Goal: Task Accomplishment & Management: Manage account settings

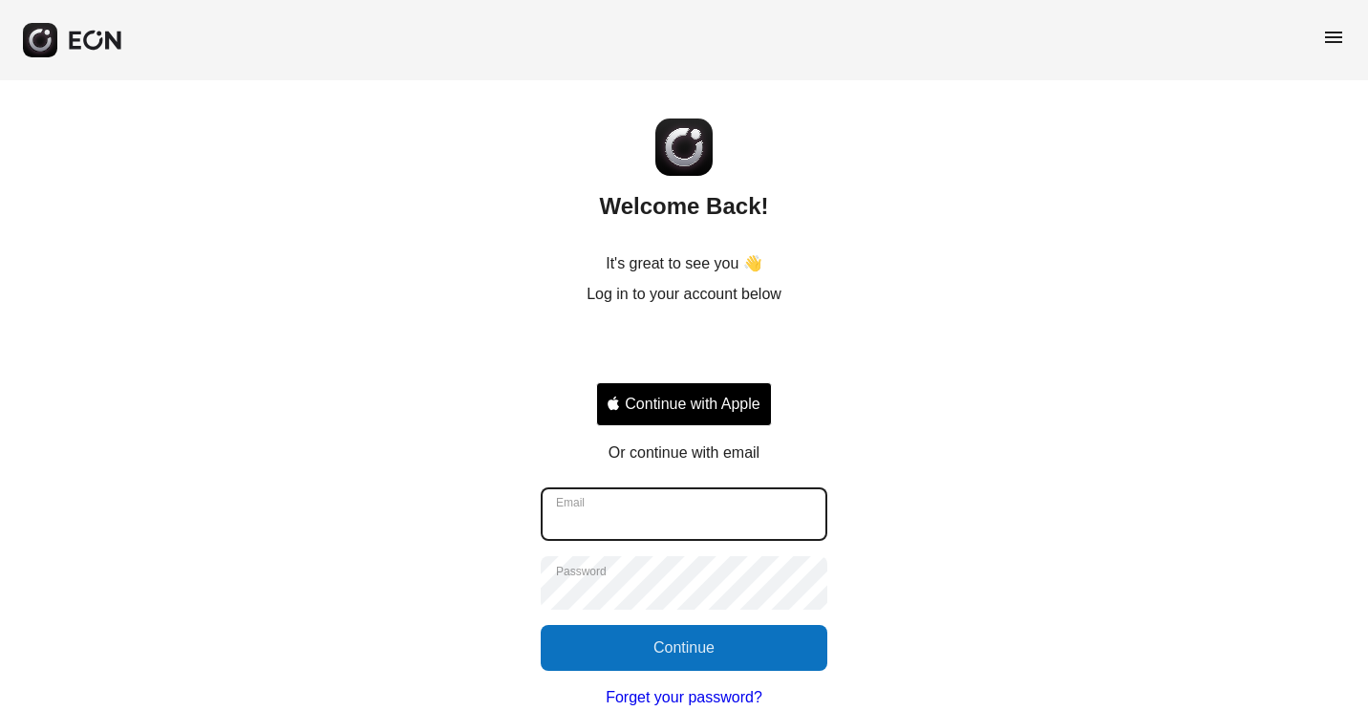
click at [648, 494] on input "Email" at bounding box center [684, 514] width 287 height 54
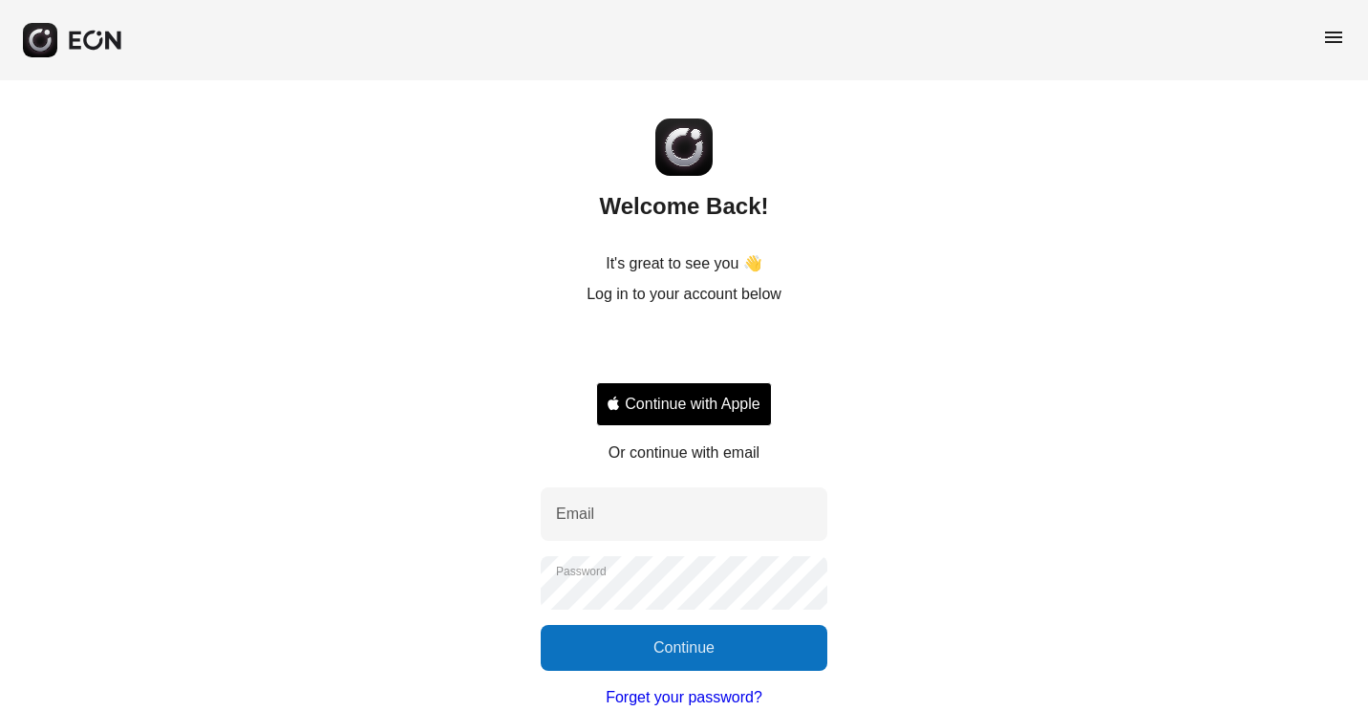
type input "**********"
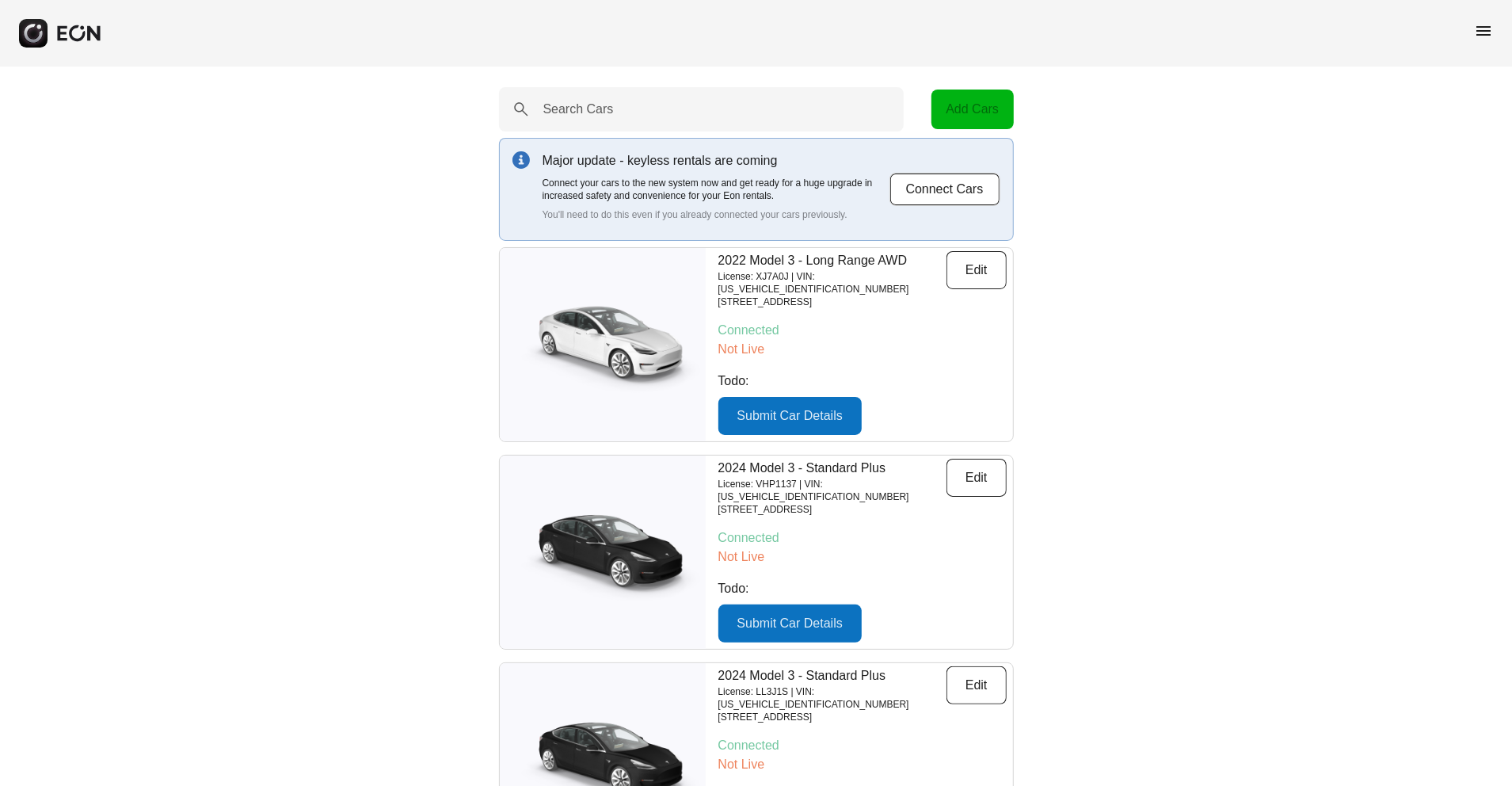
drag, startPoint x: 1097, startPoint y: 322, endPoint x: 1463, endPoint y: 429, distance: 381.3
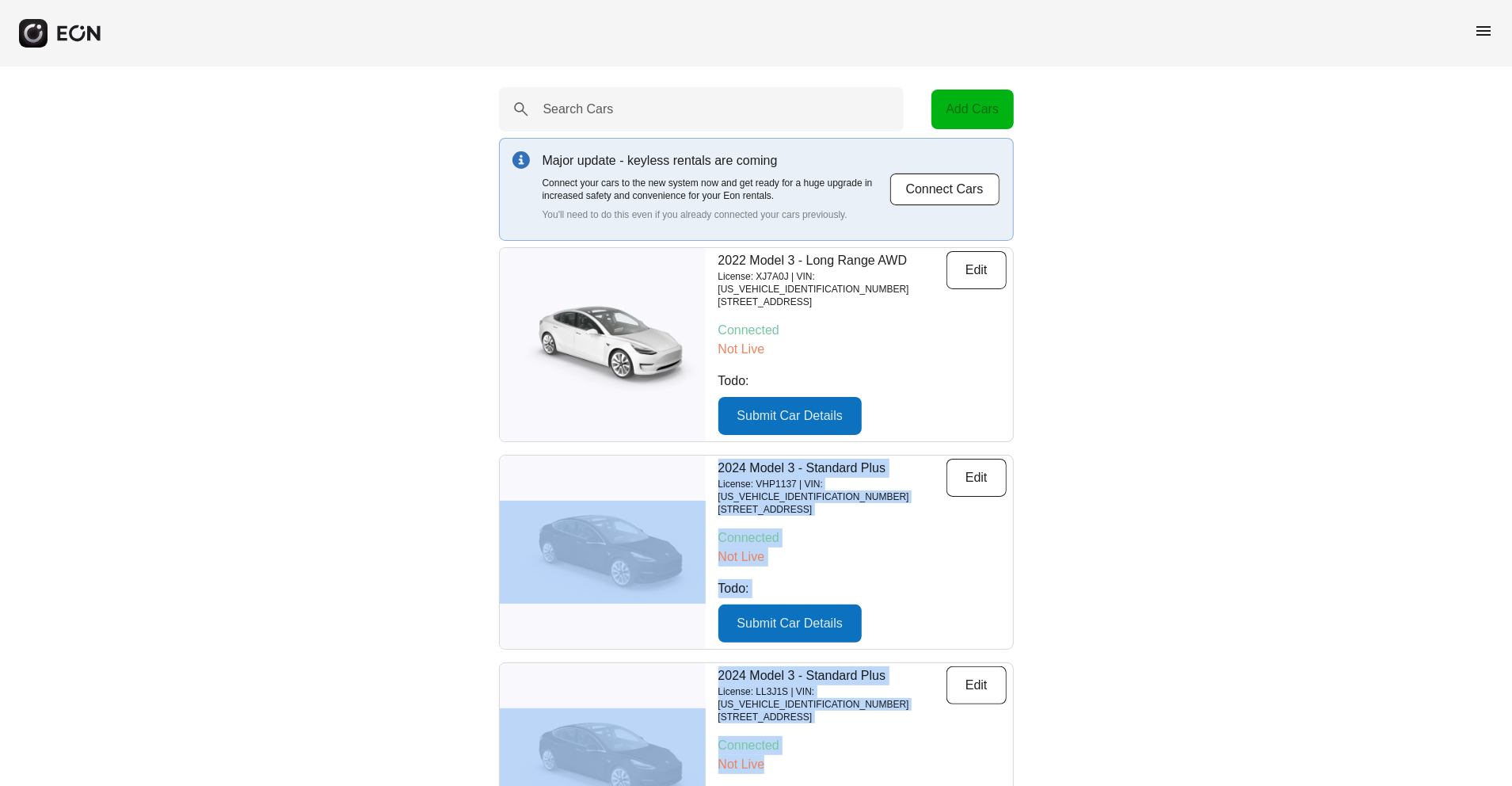
drag, startPoint x: 1463, startPoint y: 429, endPoint x: 1380, endPoint y: 724, distance: 306.5
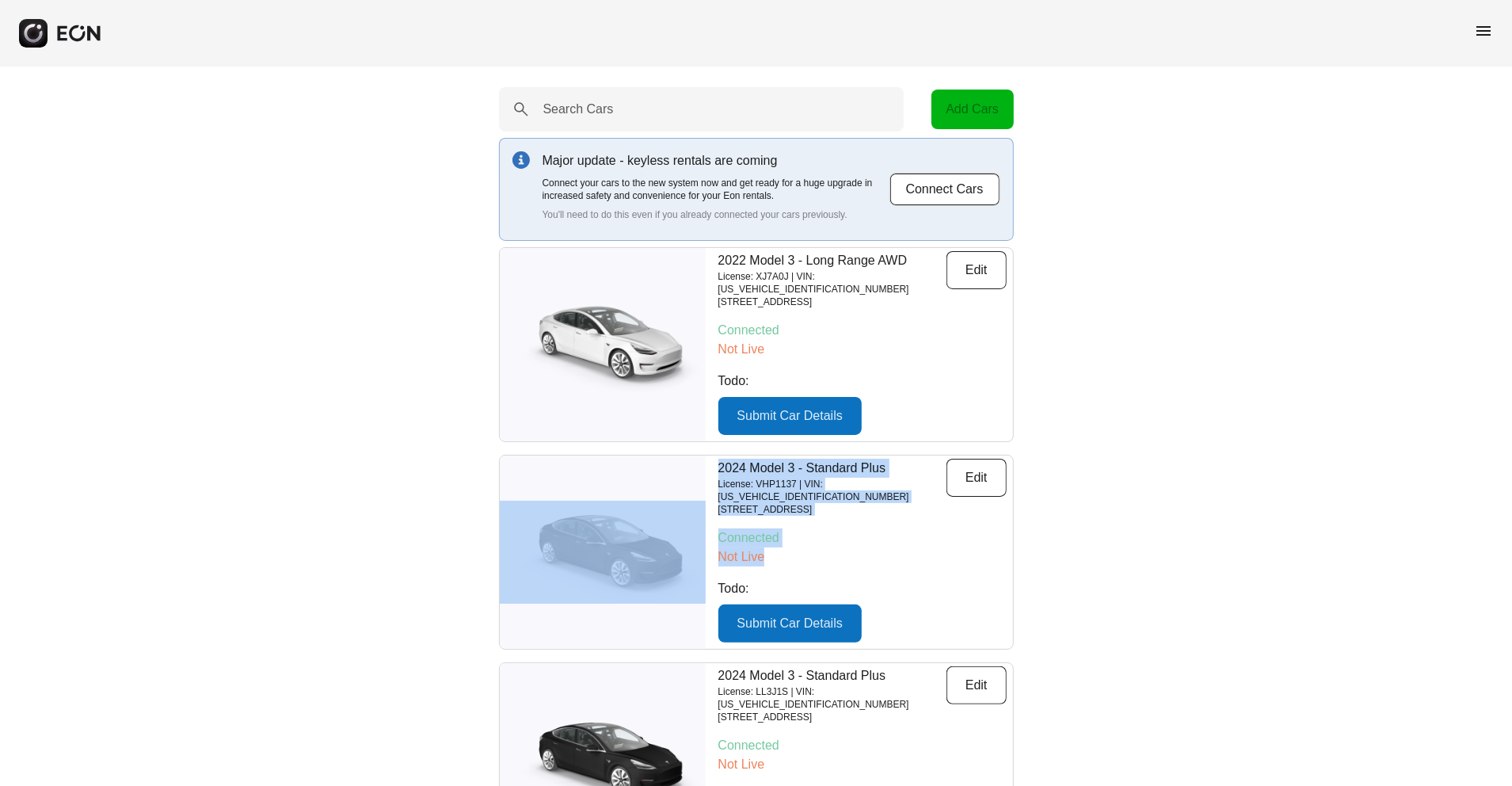
drag, startPoint x: 1299, startPoint y: 526, endPoint x: 1184, endPoint y: 400, distance: 170.6
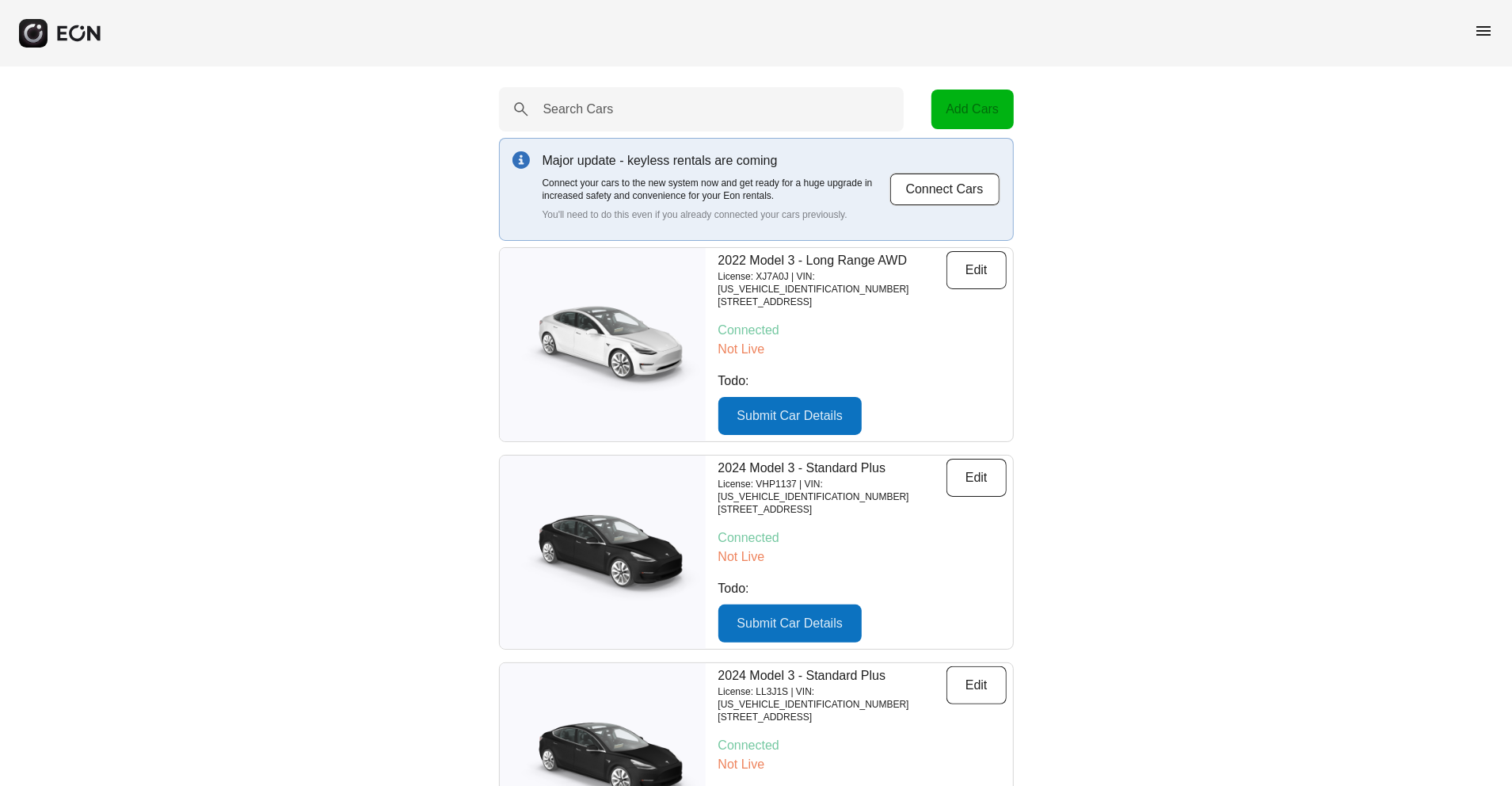
click at [994, 263] on button "Edit" at bounding box center [976, 270] width 61 height 38
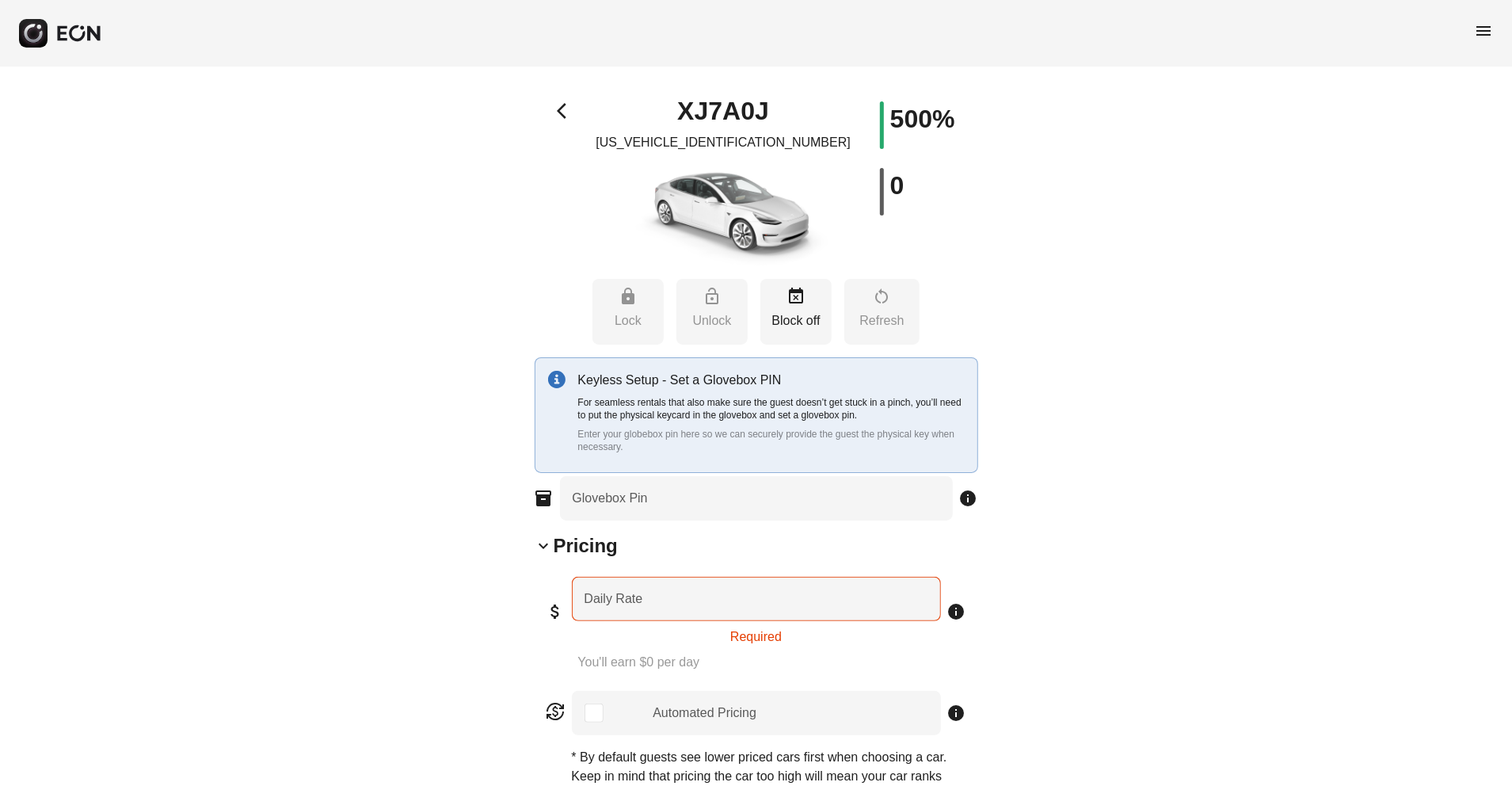
type input "**********"
type Seats "*"
type Rate "***"
type Book "*"
type Plate "******"
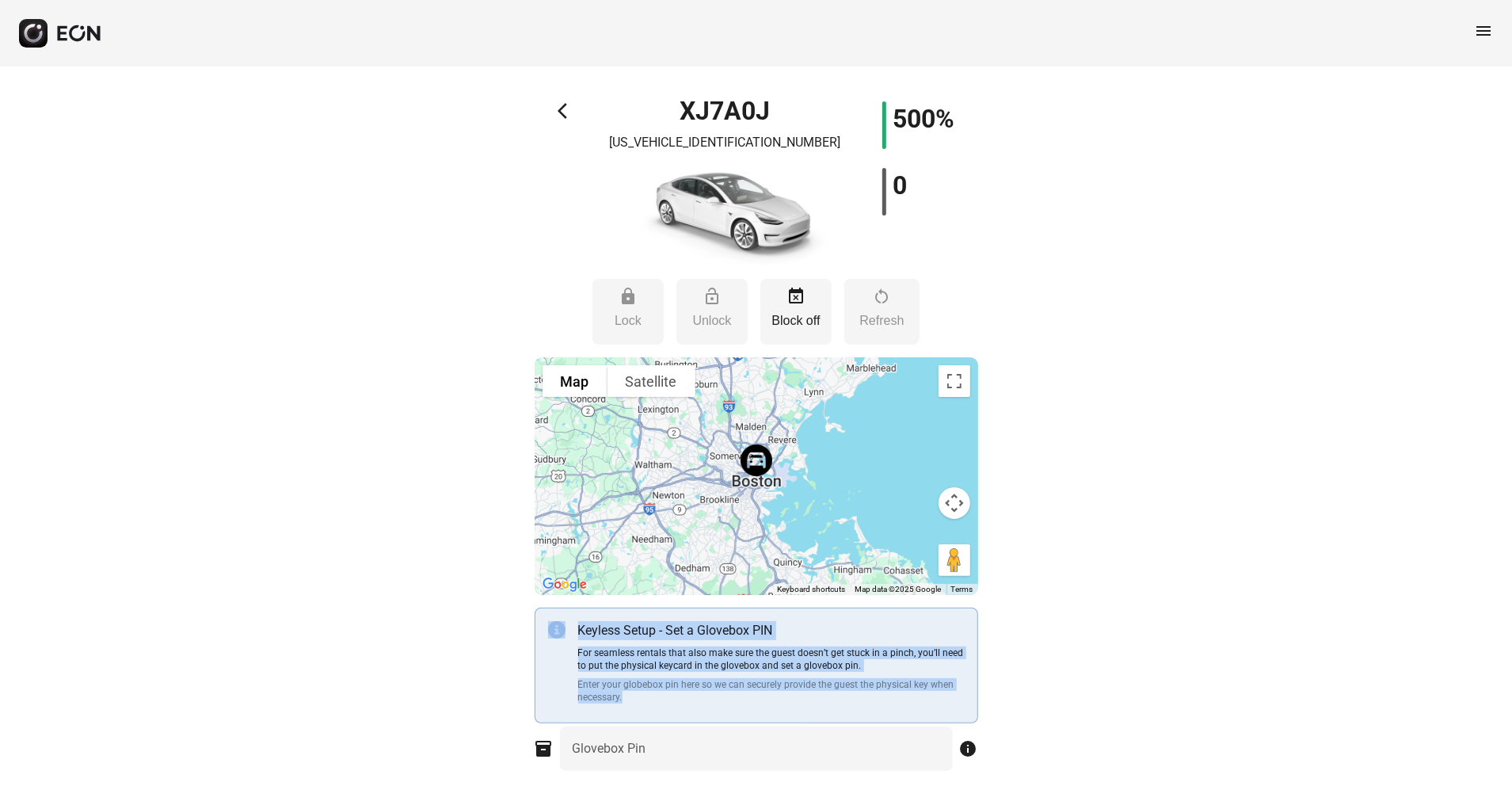
drag, startPoint x: 972, startPoint y: 697, endPoint x: 989, endPoint y: 433, distance: 264.5
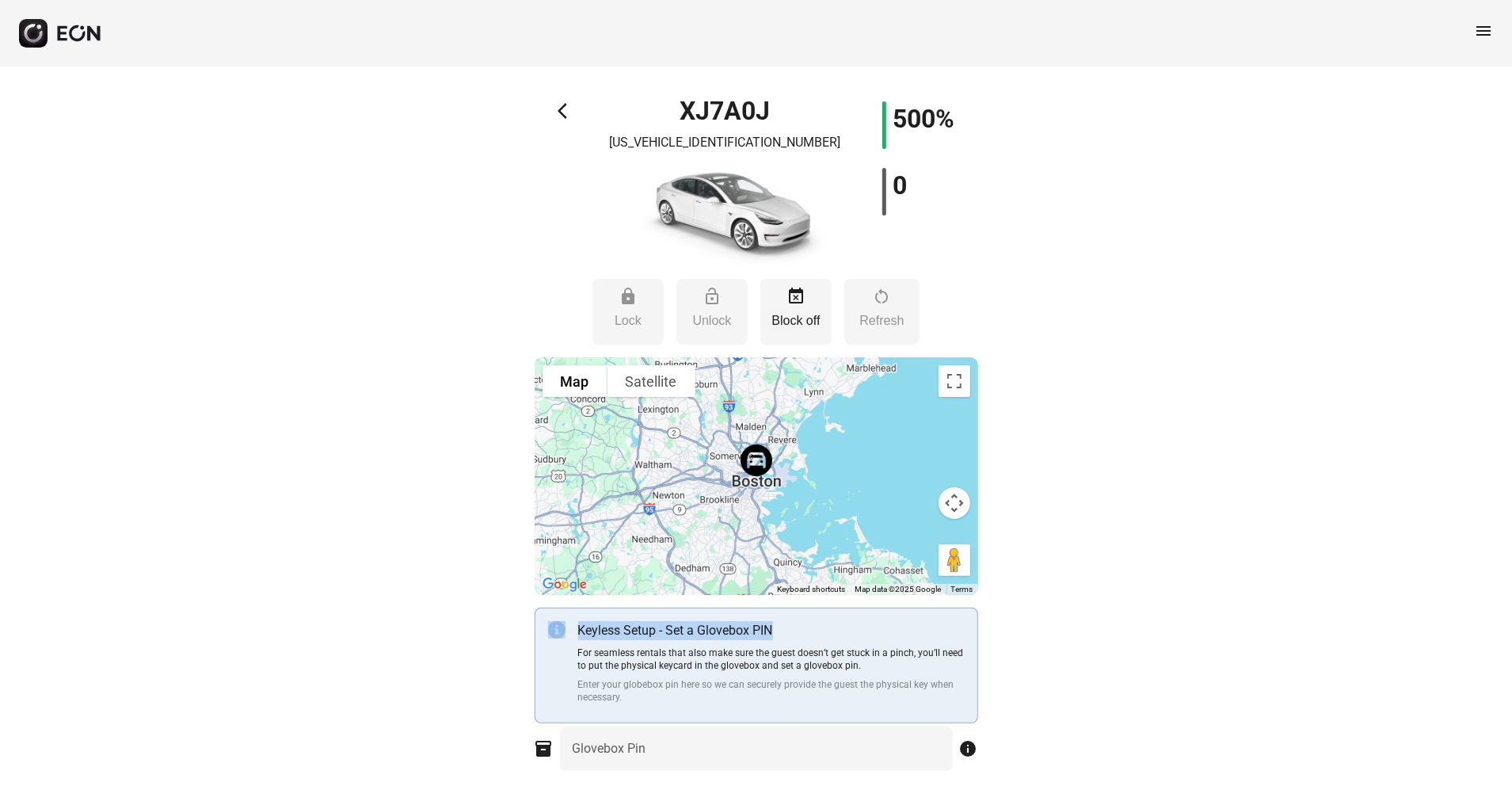
drag, startPoint x: 989, startPoint y: 433, endPoint x: 827, endPoint y: 639, distance: 262.1
click at [827, 589] on div "Keyless Setup - Set a Glovebox PIN For seamless rentals that also make sure the…" at bounding box center [772, 665] width 386 height 89
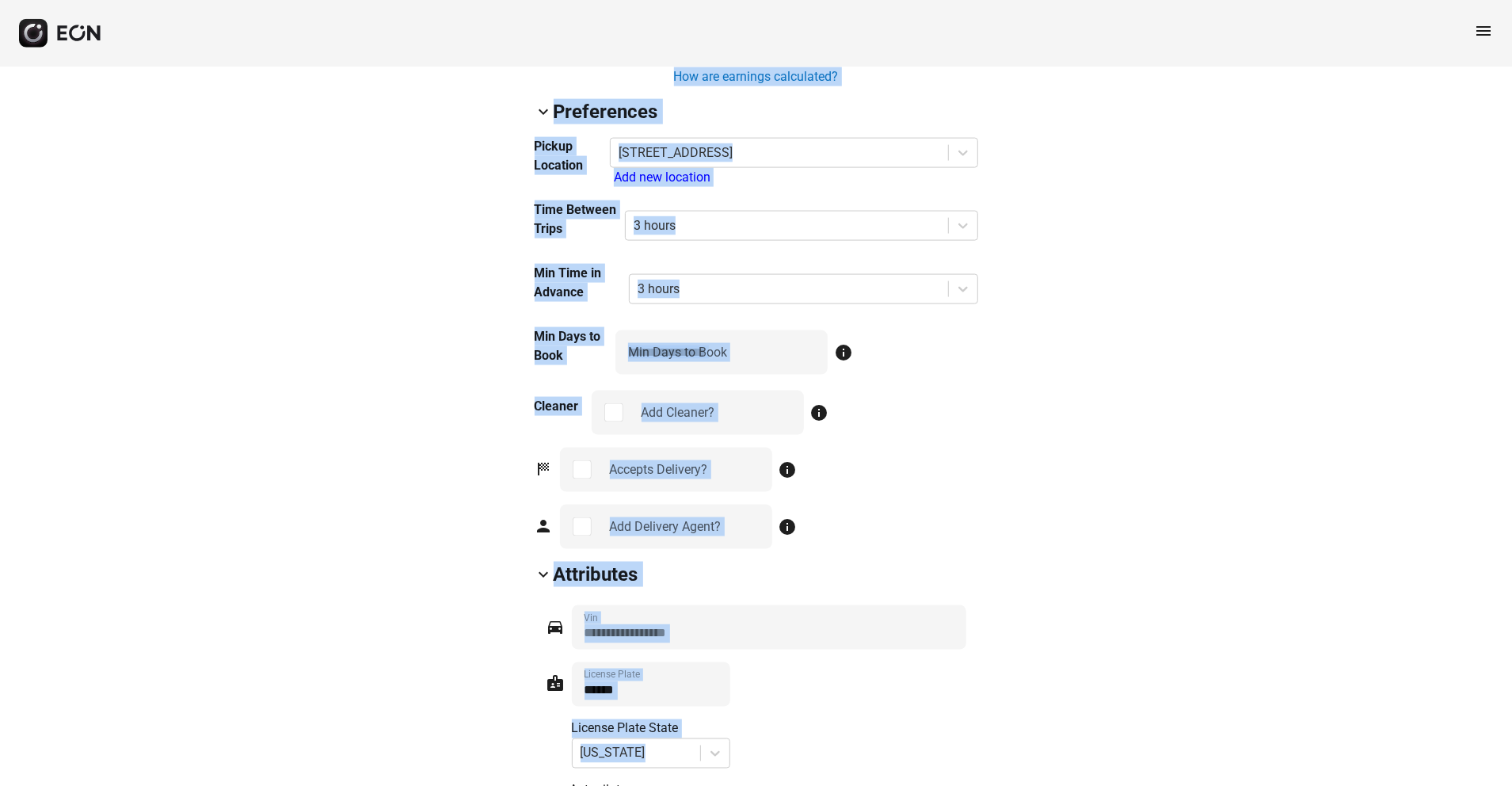
scroll to position [1732, 0]
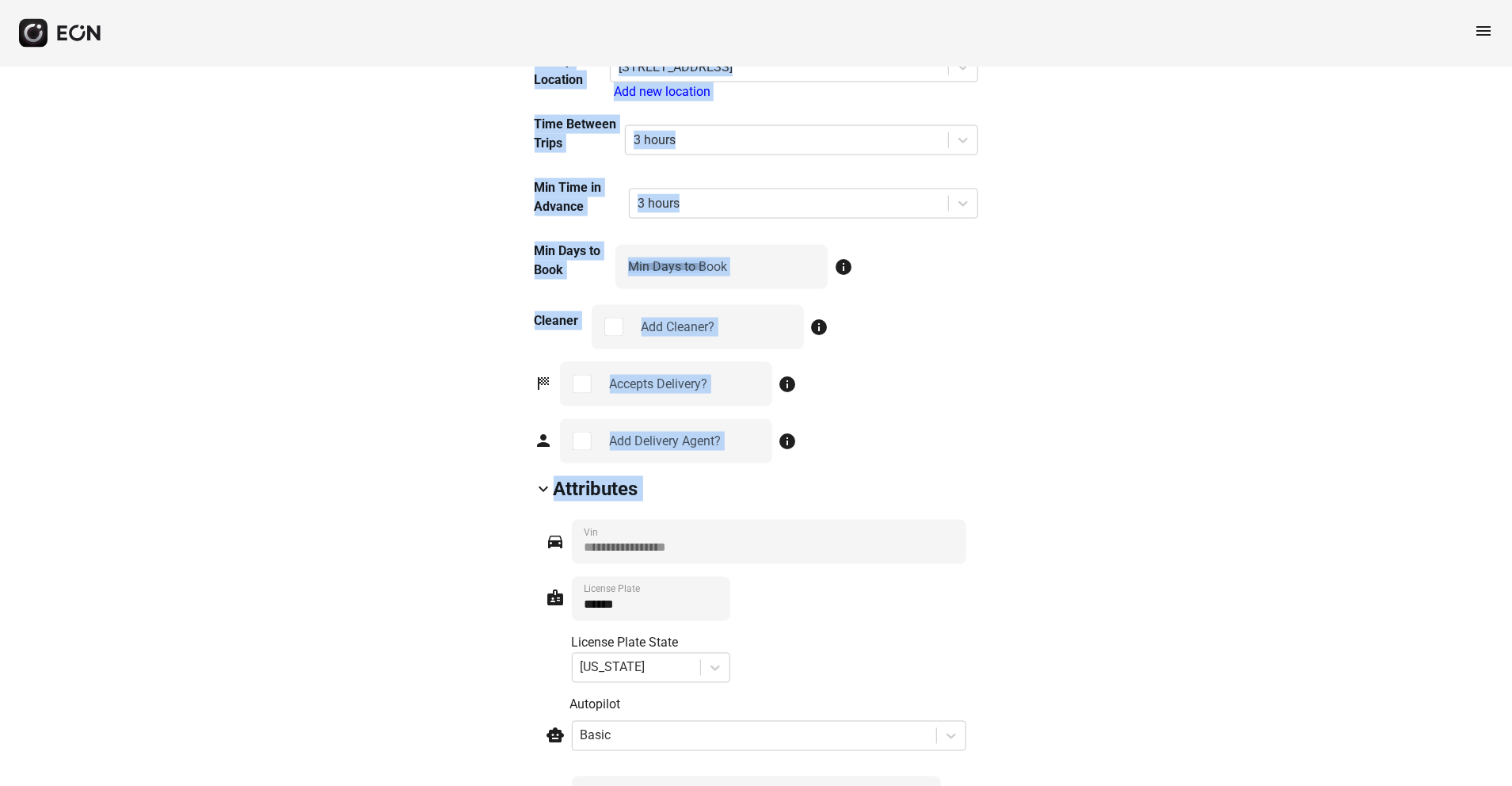
drag, startPoint x: 827, startPoint y: 639, endPoint x: 803, endPoint y: 515, distance: 126.3
drag, startPoint x: 803, startPoint y: 515, endPoint x: 1005, endPoint y: 420, distance: 223.2
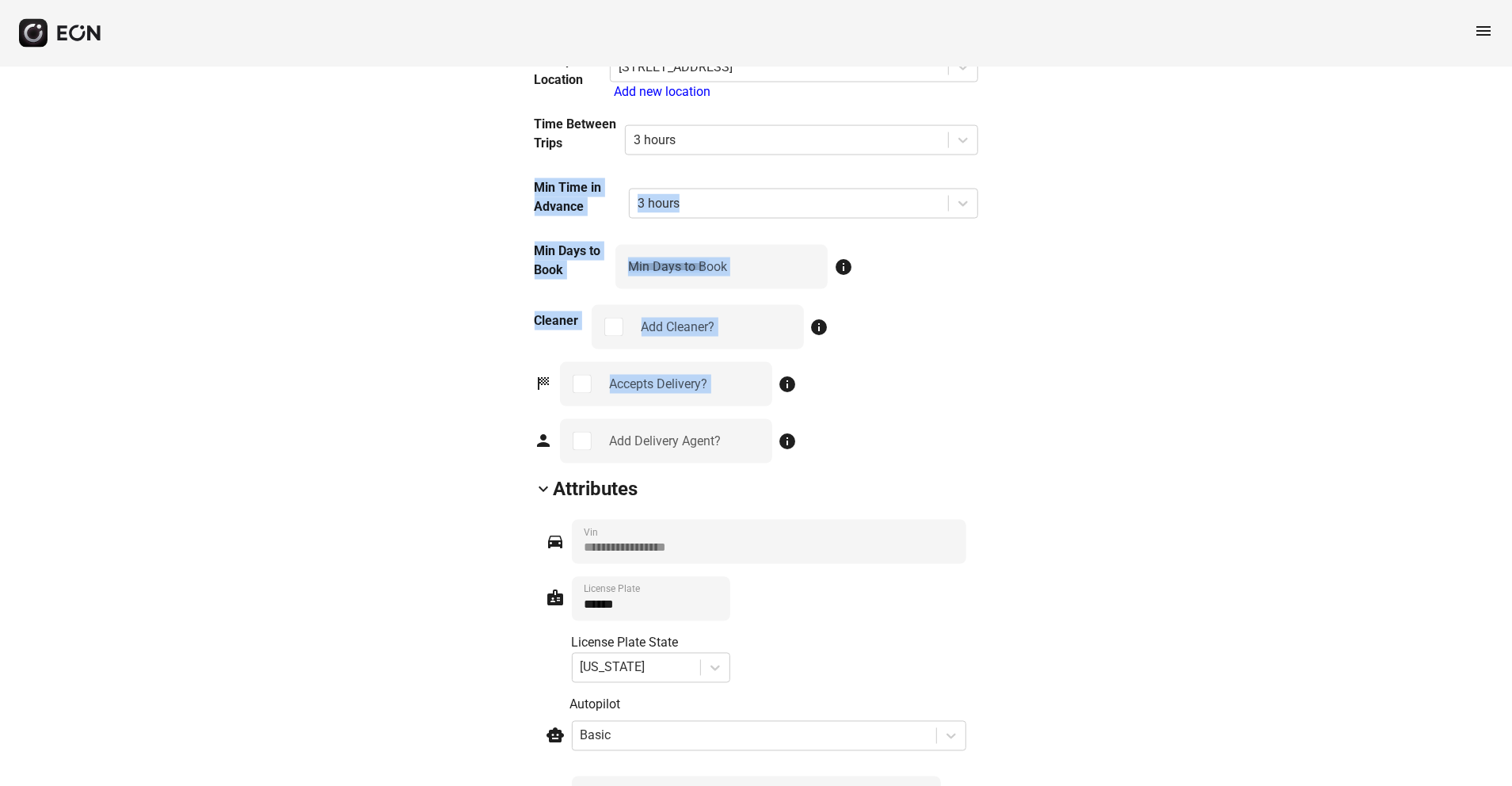
drag, startPoint x: 1060, startPoint y: 352, endPoint x: 1043, endPoint y: 157, distance: 195.7
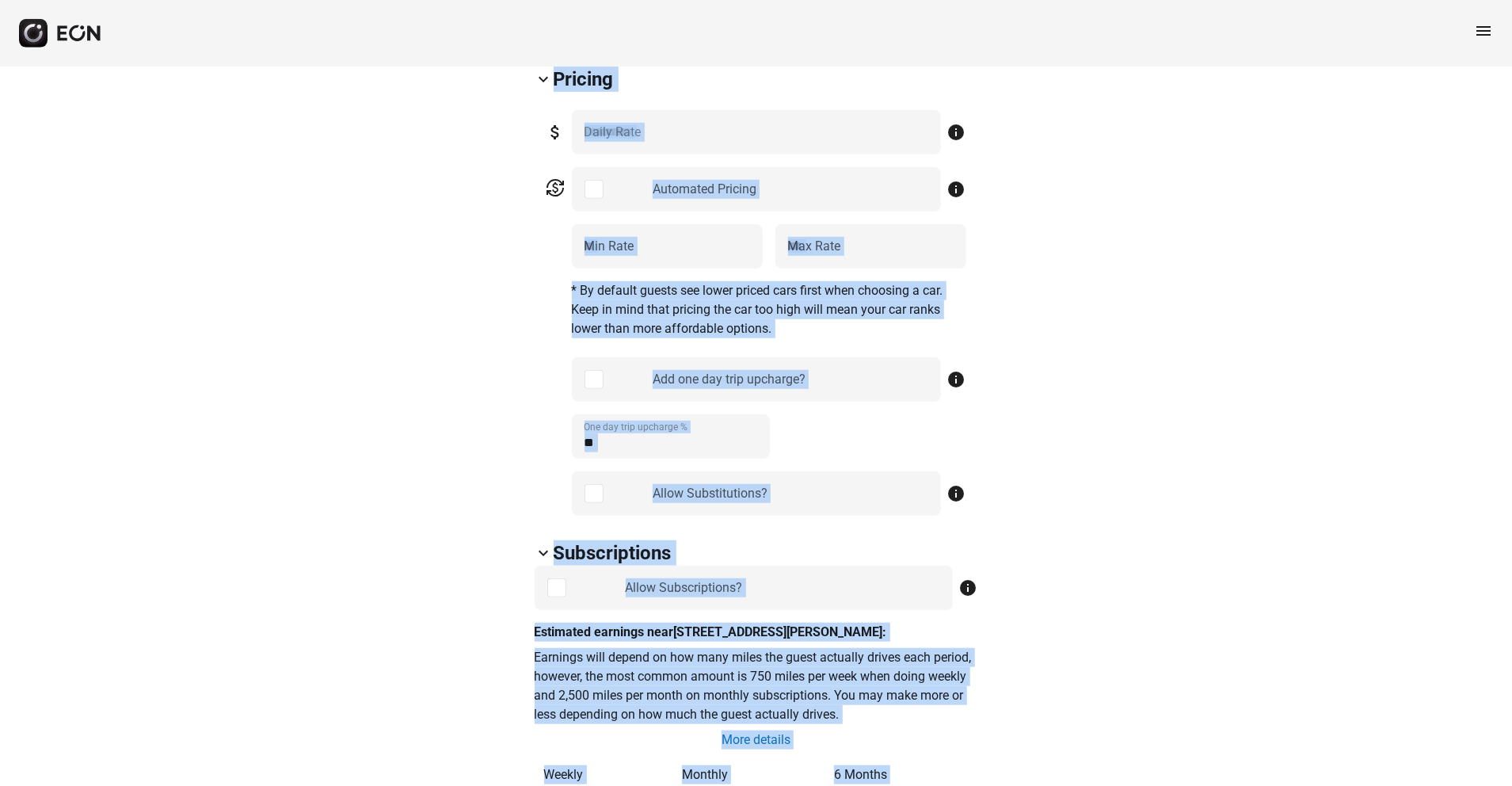
scroll to position [565, 0]
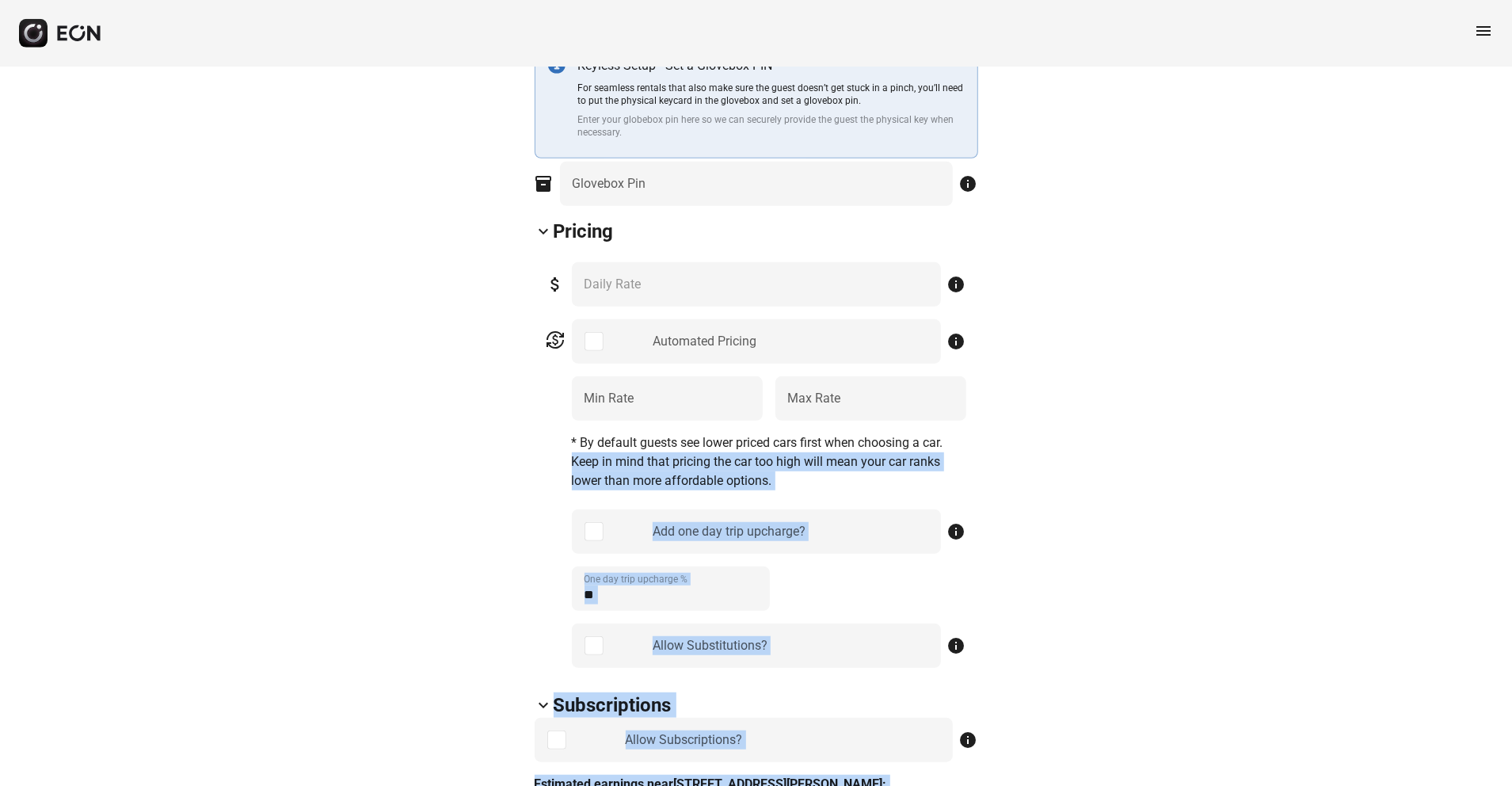
drag, startPoint x: 1128, startPoint y: 155, endPoint x: 1038, endPoint y: 449, distance: 307.5
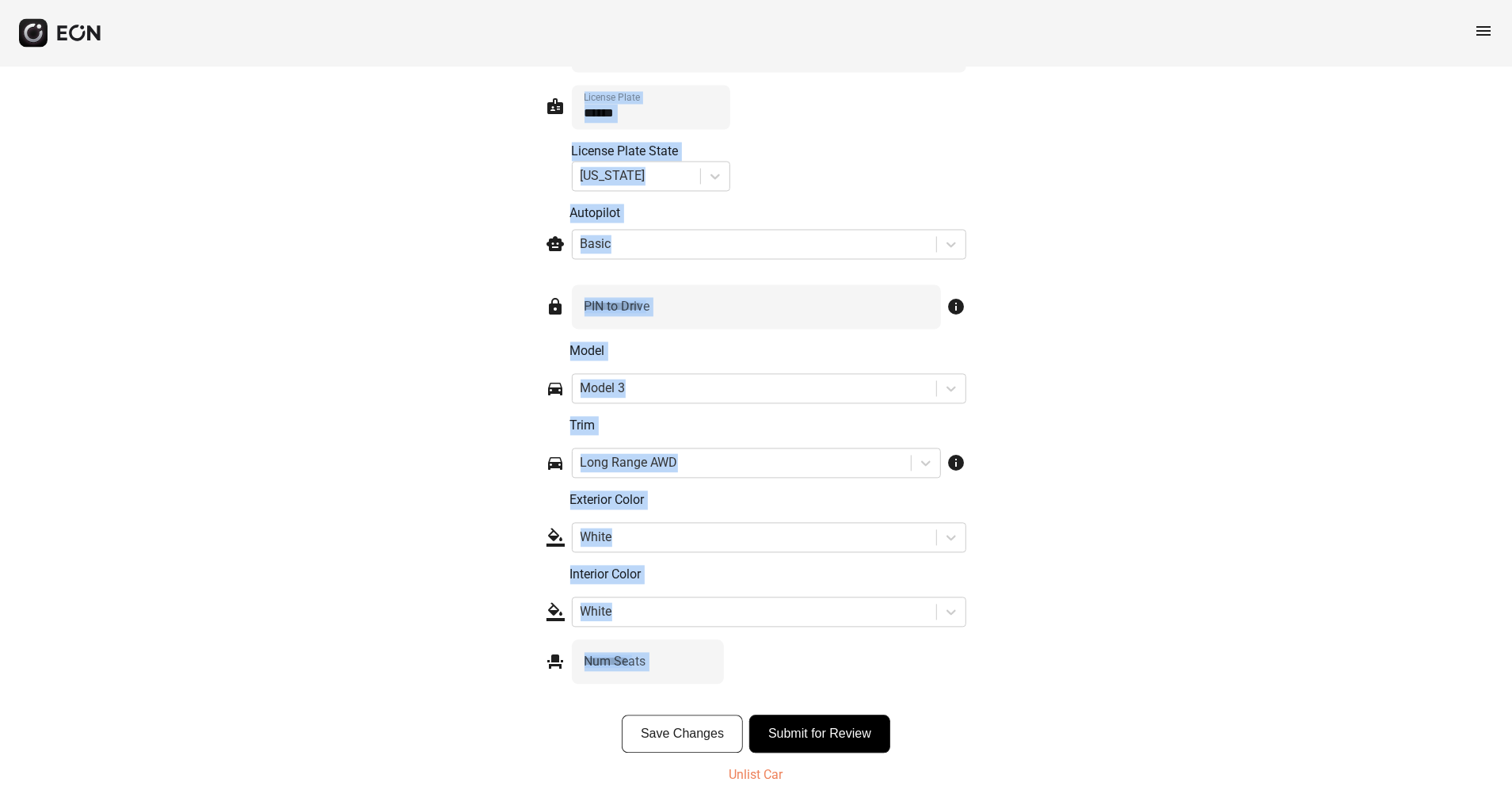
scroll to position [2244, 0]
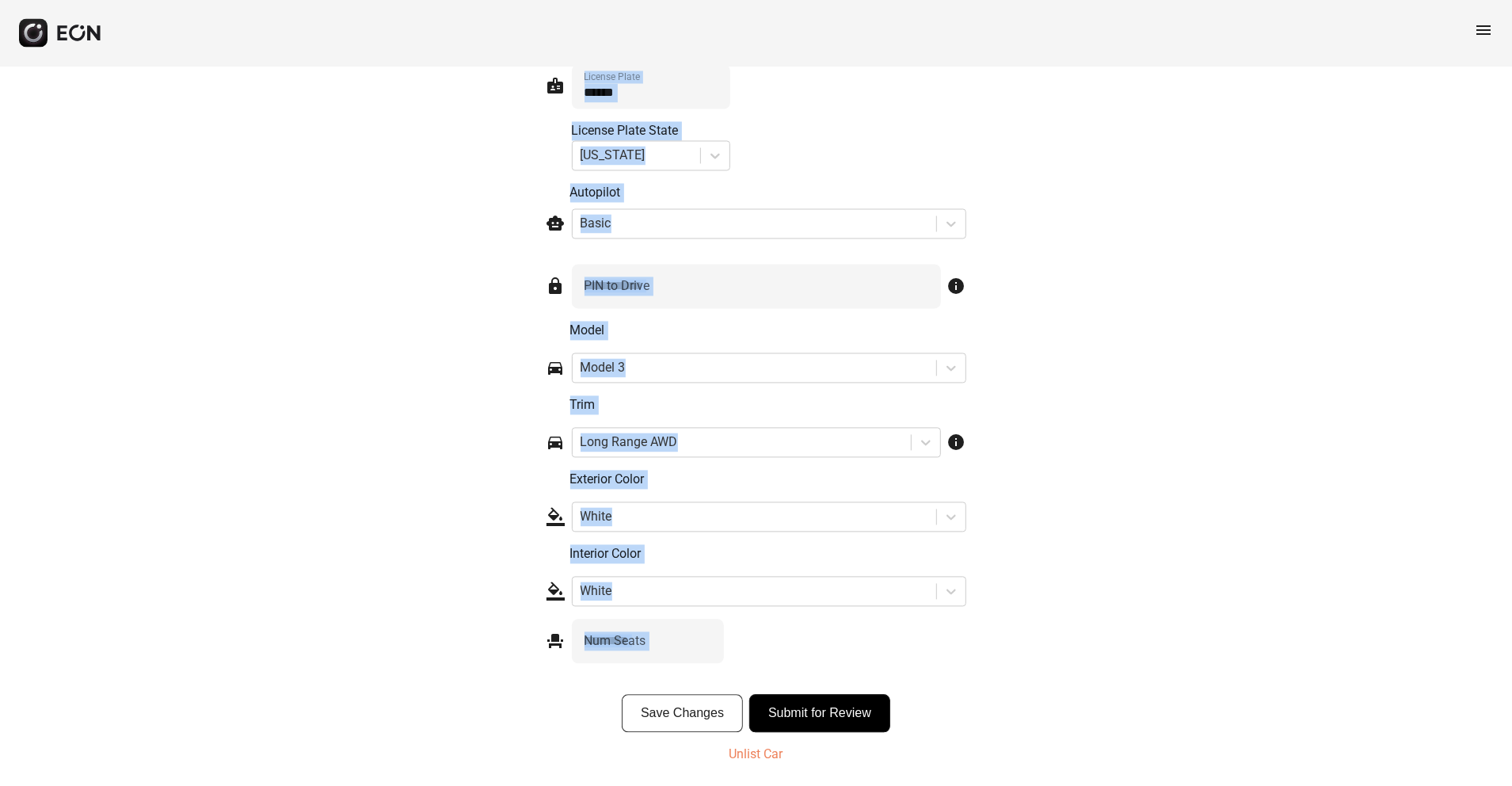
drag, startPoint x: 1306, startPoint y: 267, endPoint x: 1264, endPoint y: 808, distance: 542.6
drag, startPoint x: 1264, startPoint y: 808, endPoint x: 1177, endPoint y: 668, distance: 164.8
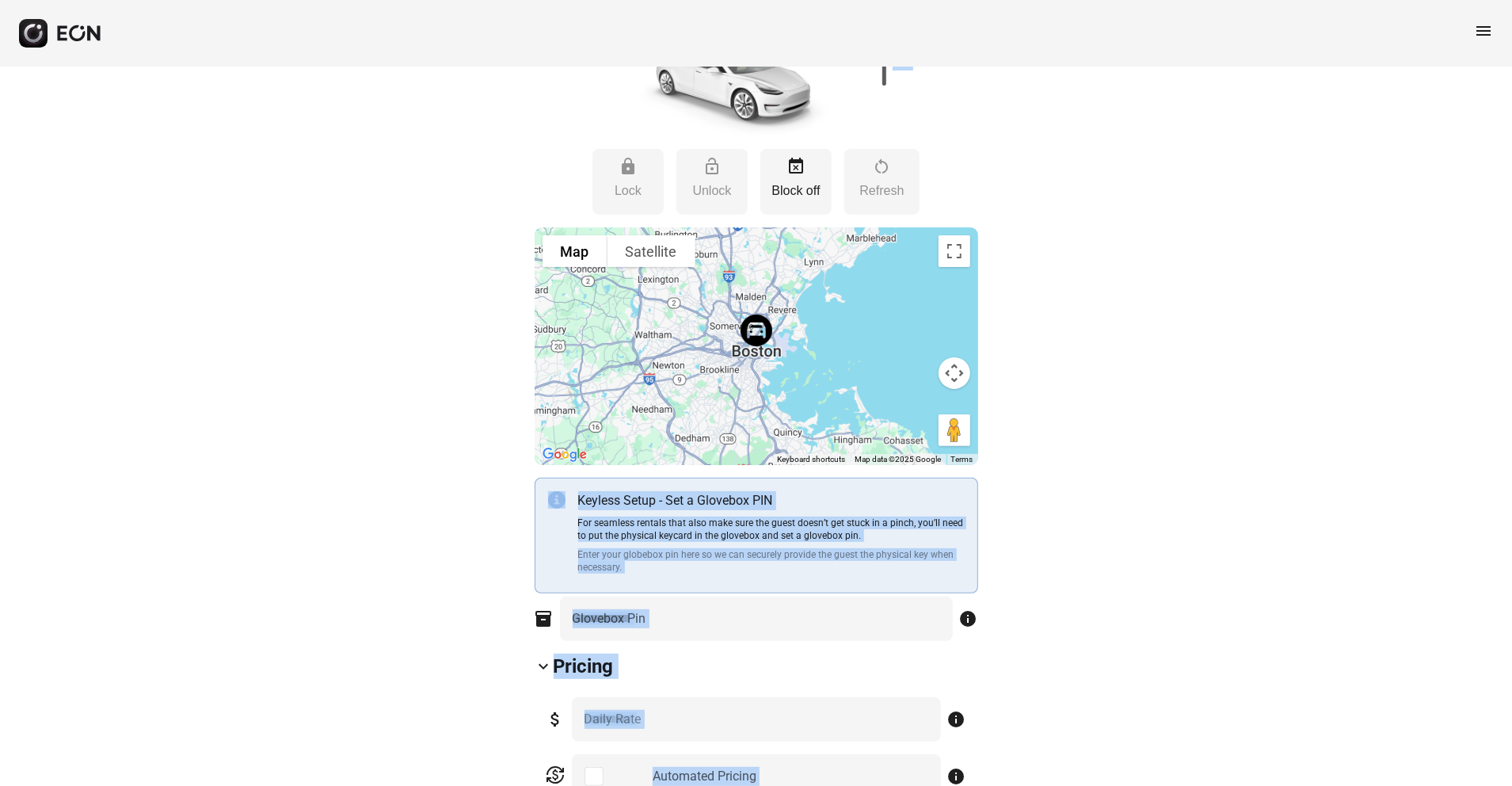
scroll to position [0, 0]
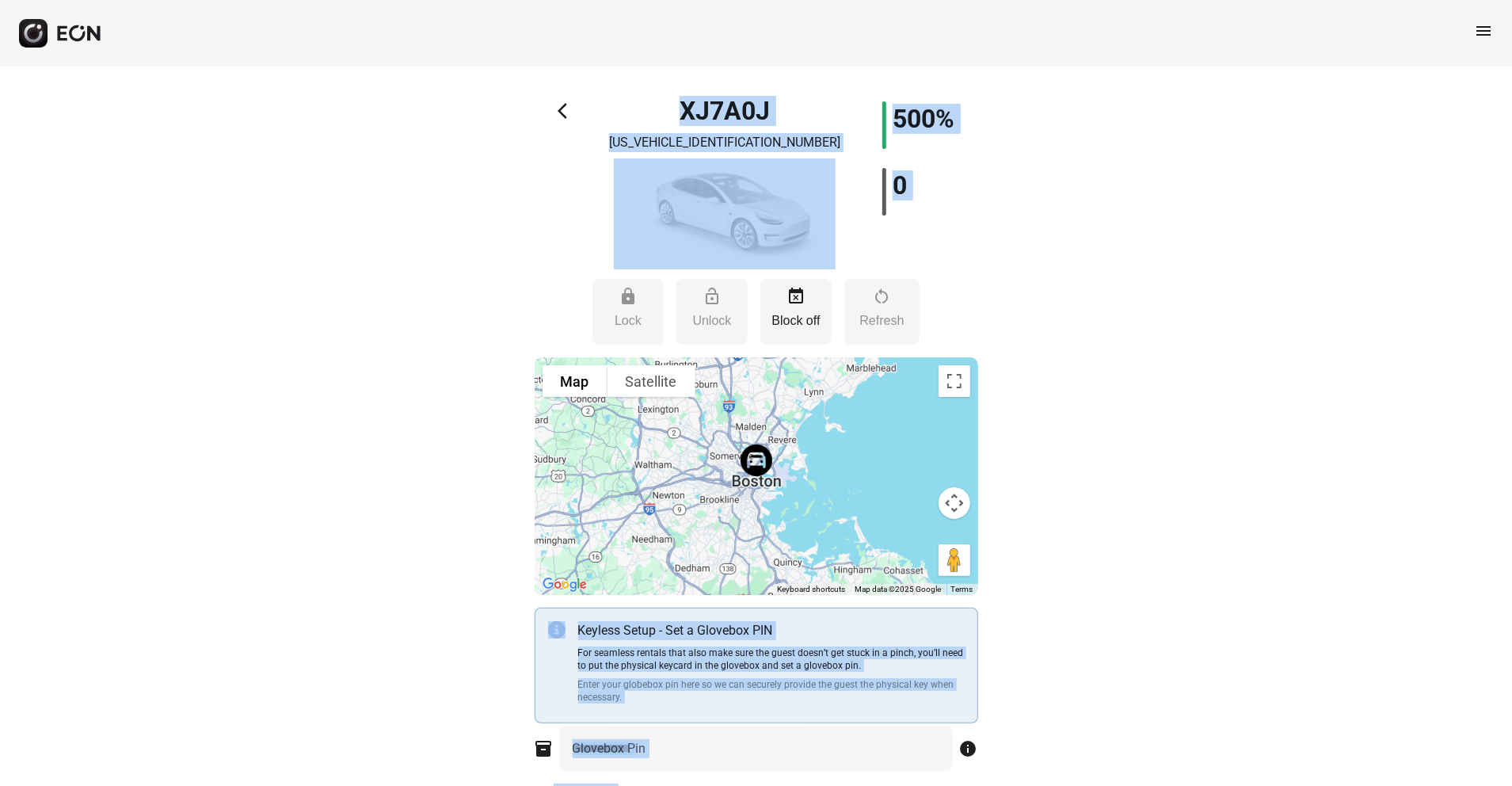
drag, startPoint x: 1117, startPoint y: 488, endPoint x: 1035, endPoint y: -45, distance: 539.3
drag, startPoint x: 1035, startPoint y: -45, endPoint x: 1119, endPoint y: 327, distance: 381.4
click at [563, 112] on span "arrow_back_ios" at bounding box center [567, 110] width 19 height 19
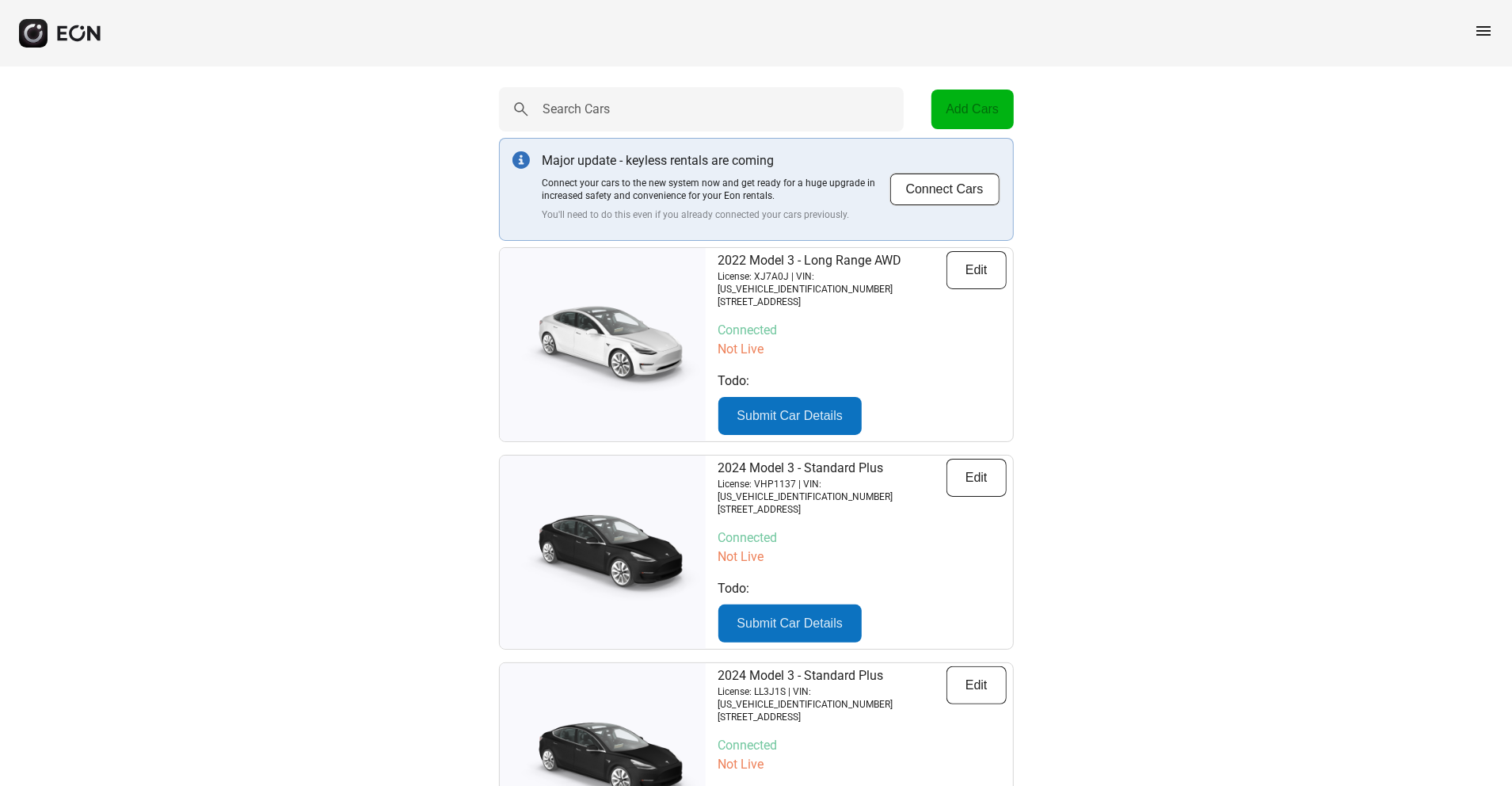
click at [1133, 27] on div "menu" at bounding box center [756, 33] width 1512 height 66
click at [1133, 27] on span "menu" at bounding box center [1483, 31] width 19 height 19
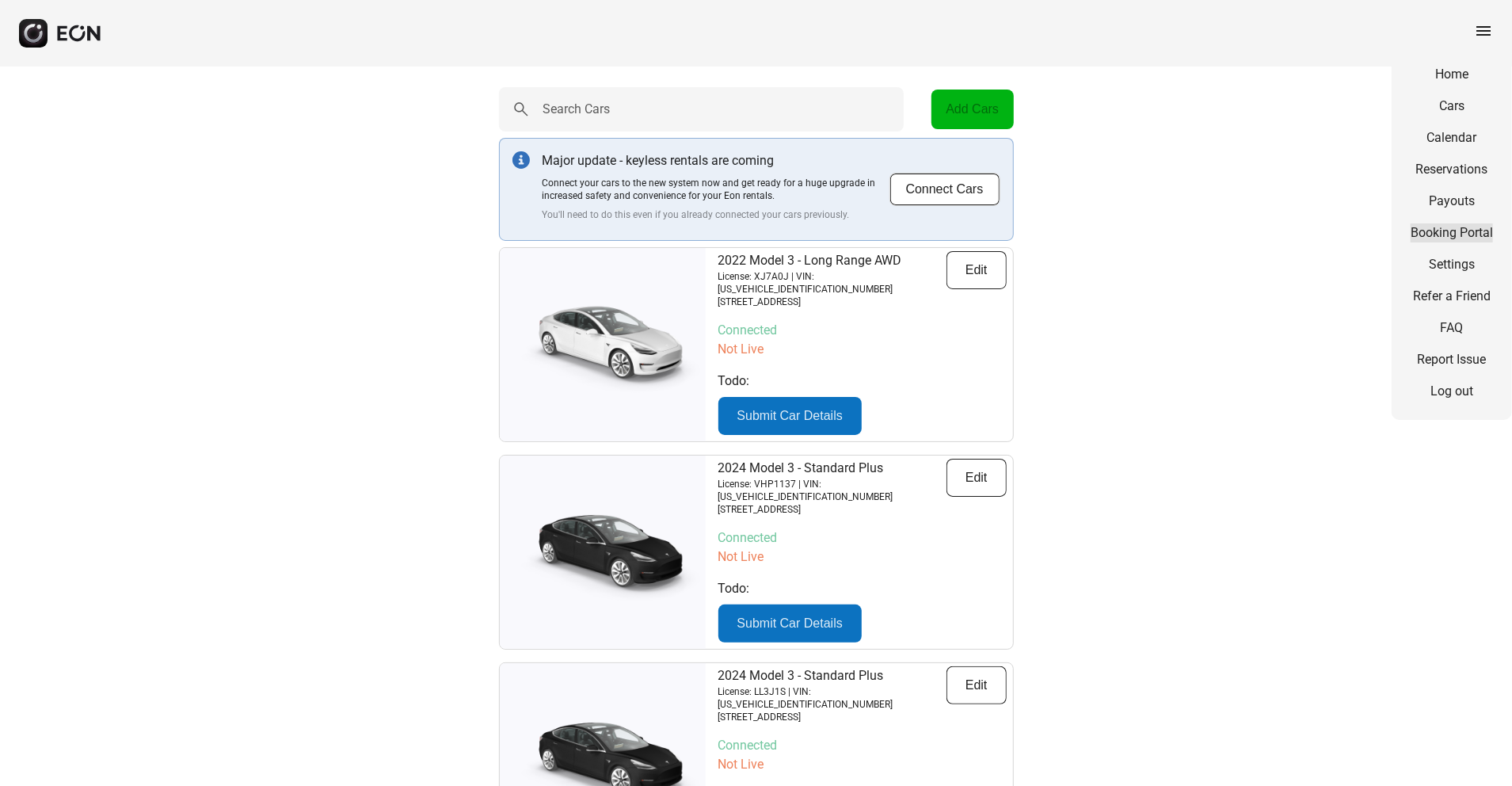
click at [1133, 226] on link "Booking Portal" at bounding box center [1451, 232] width 82 height 19
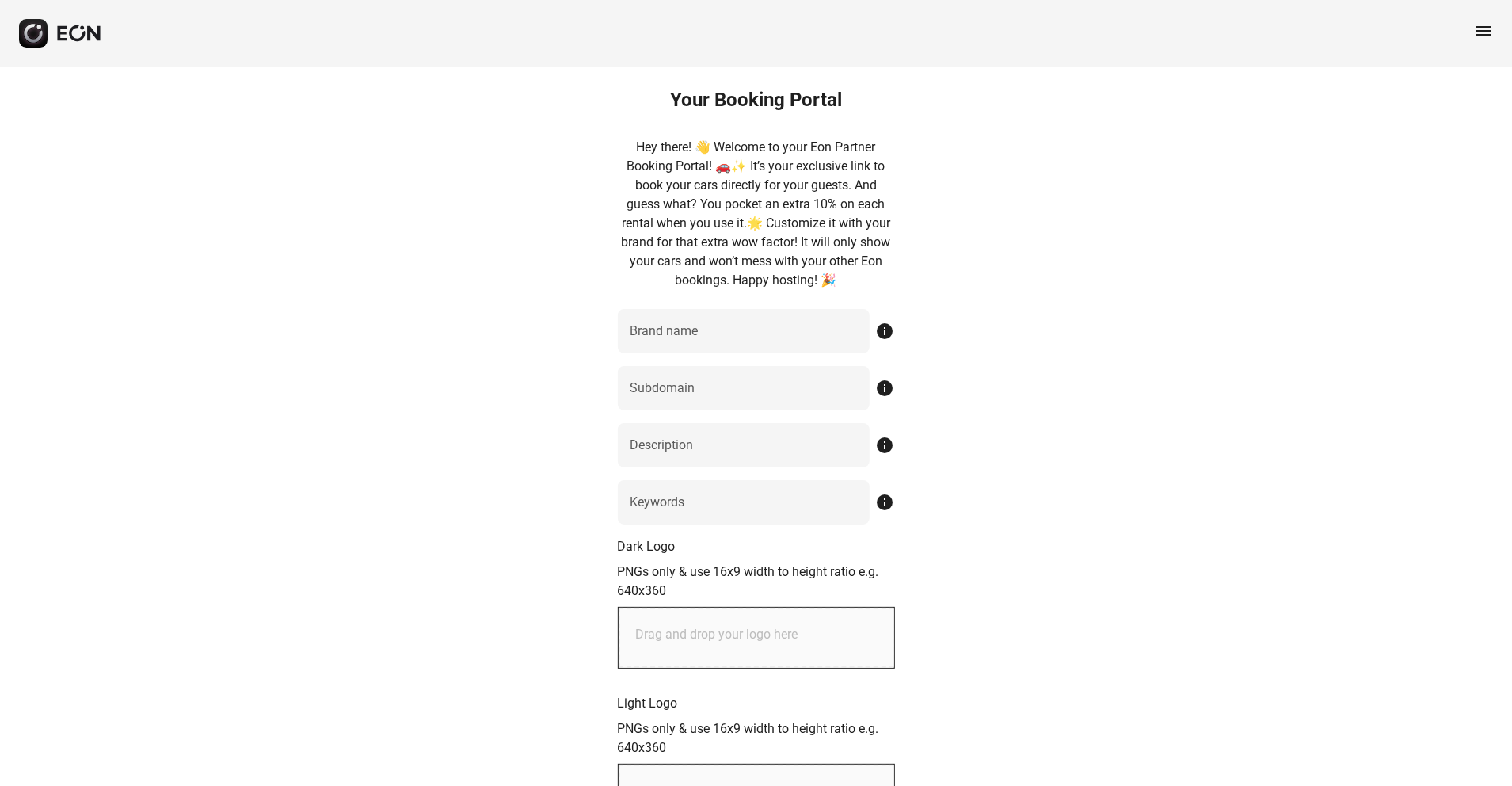
type name "*****"
type input "********"
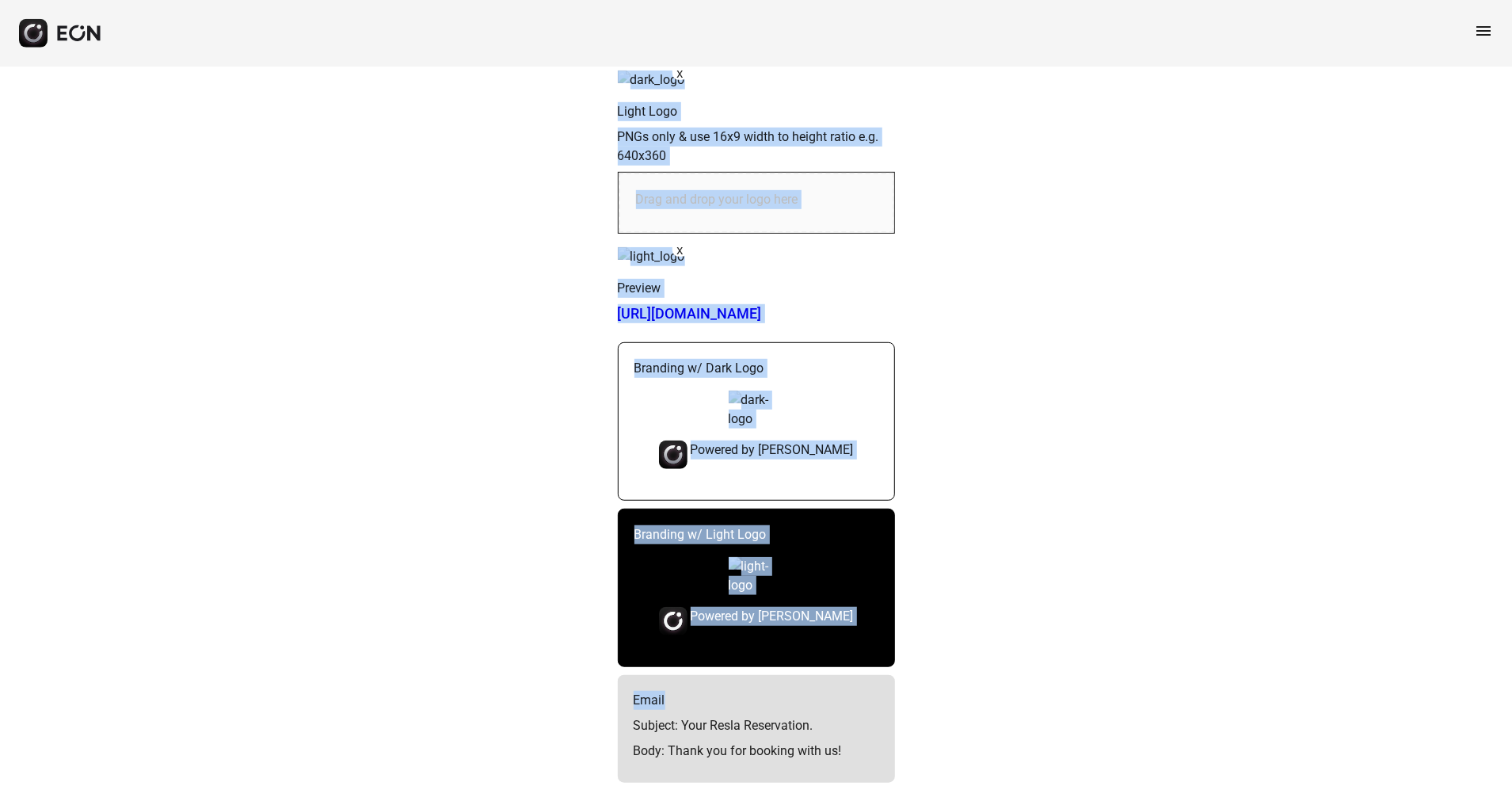
scroll to position [845, 0]
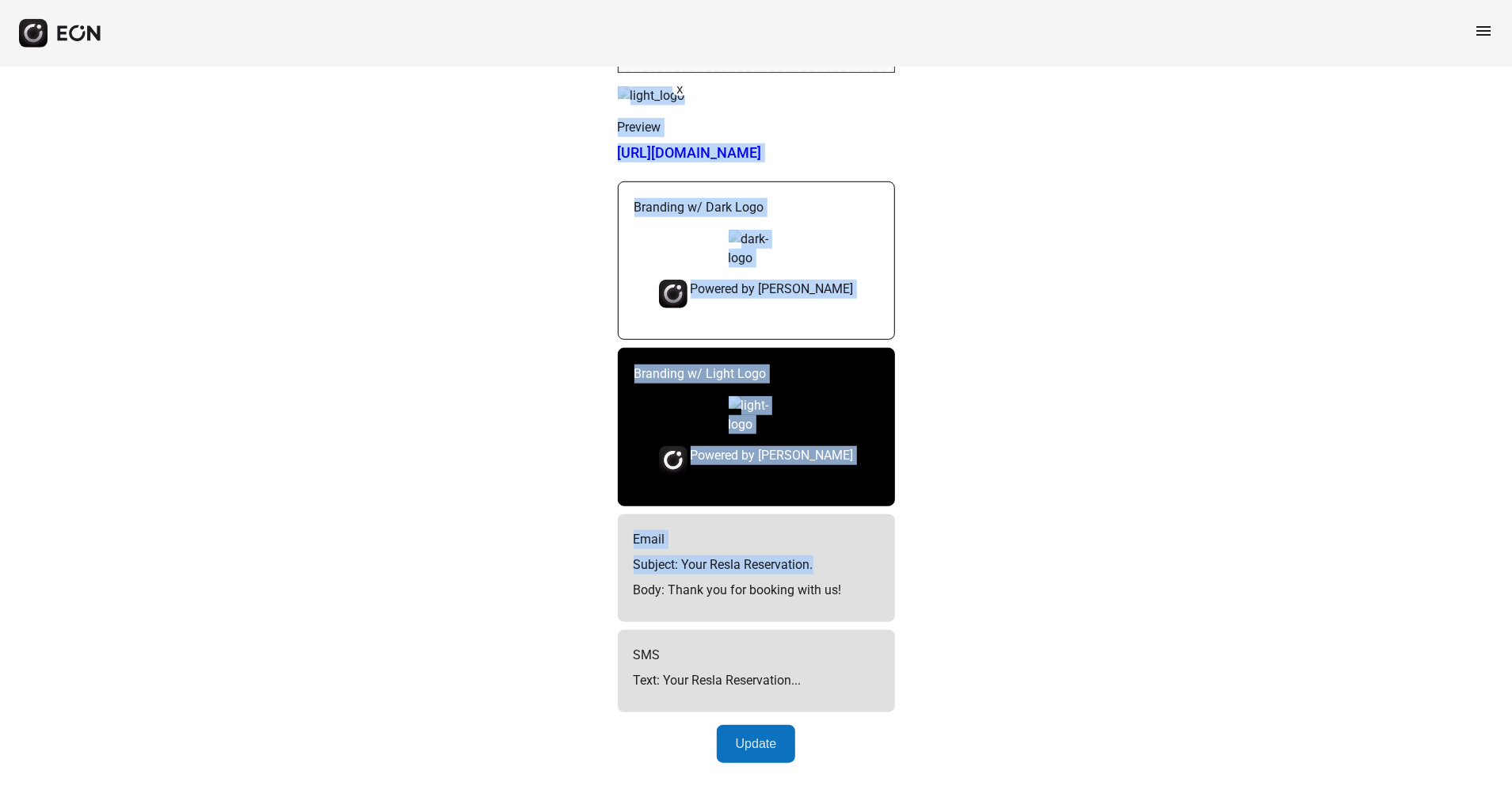
drag, startPoint x: 1109, startPoint y: 495, endPoint x: 1080, endPoint y: 560, distance: 71.2
click at [1080, 560] on div "Your Booking Portal Hey there! 👋 Welcome to your Eon Partner Booking Portal! 🚗✨…" at bounding box center [756, 40] width 1512 height 1492
drag, startPoint x: 1080, startPoint y: 560, endPoint x: 1210, endPoint y: 288, distance: 301.5
click at [1133, 288] on div "Your Booking Portal Hey there! 👋 Welcome to your Eon Partner Booking Portal! 🚗✨…" at bounding box center [756, 40] width 1512 height 1492
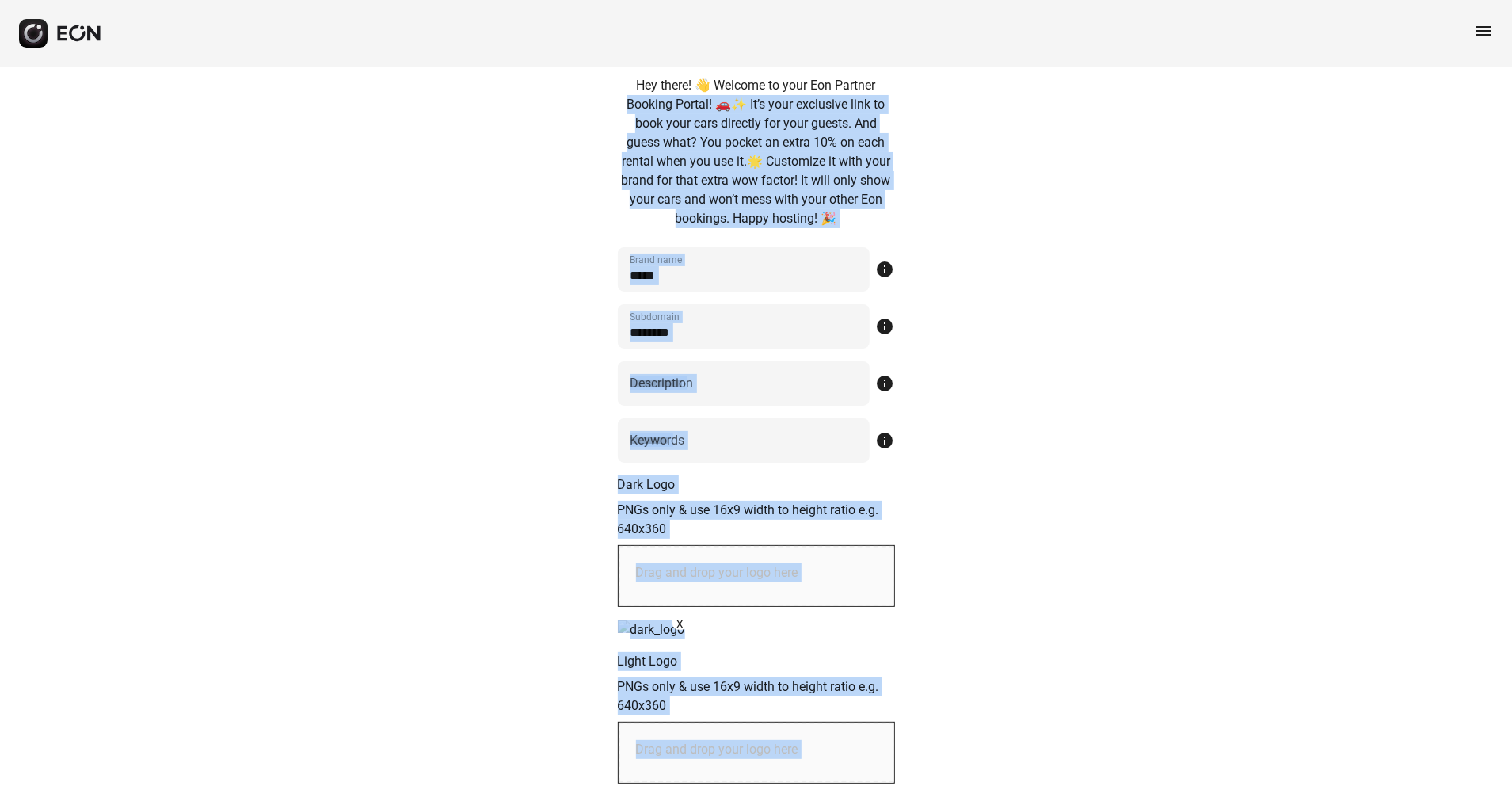
scroll to position [0, 0]
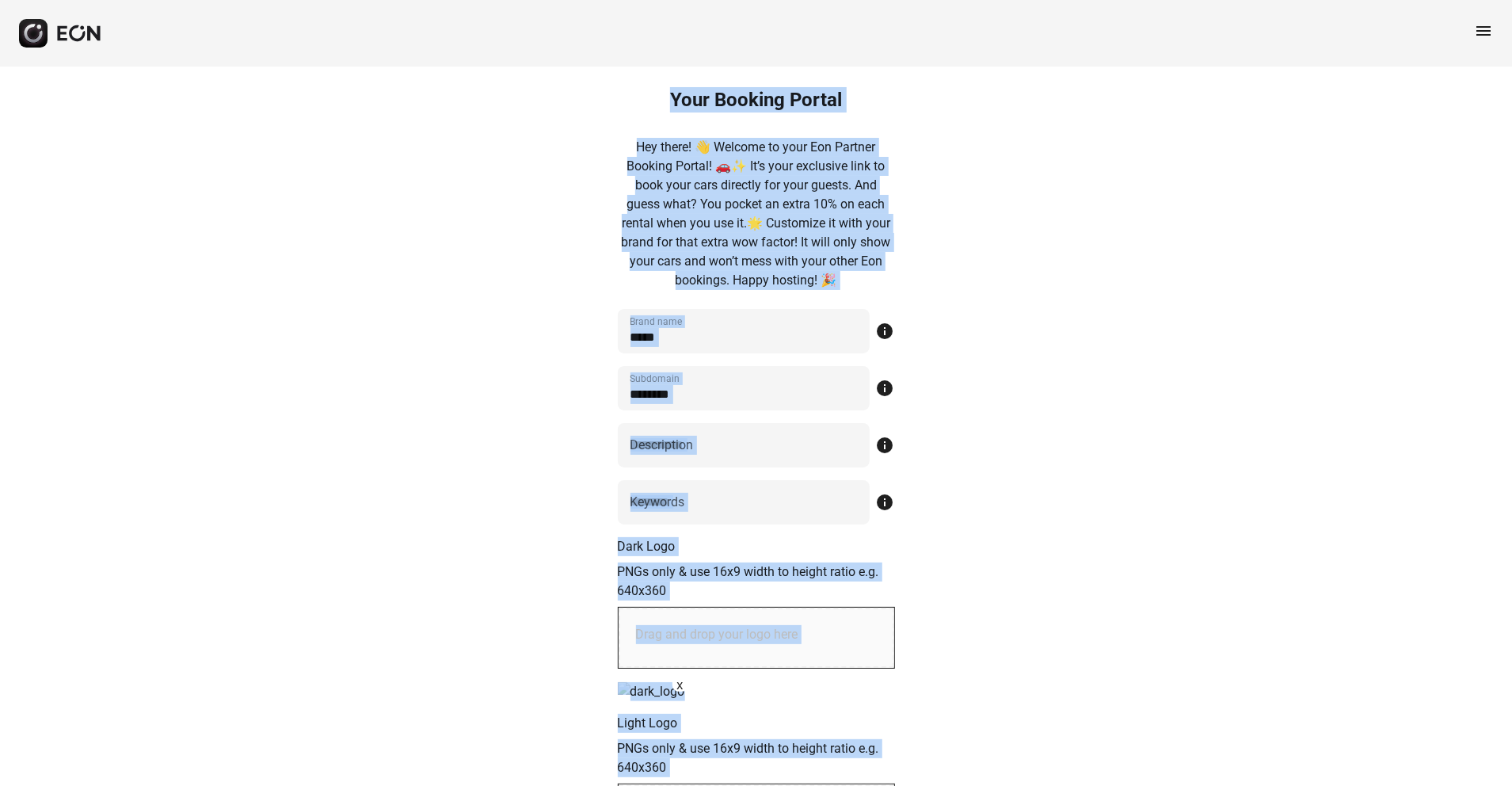
drag, startPoint x: 1300, startPoint y: 460, endPoint x: 1239, endPoint y: -110, distance: 573.3
click at [1133, 0] on html "menu Your Booking Portal Hey there! 👋 Welcome to your Eon Partner Booking Porta…" at bounding box center [756, 779] width 1512 height 1559
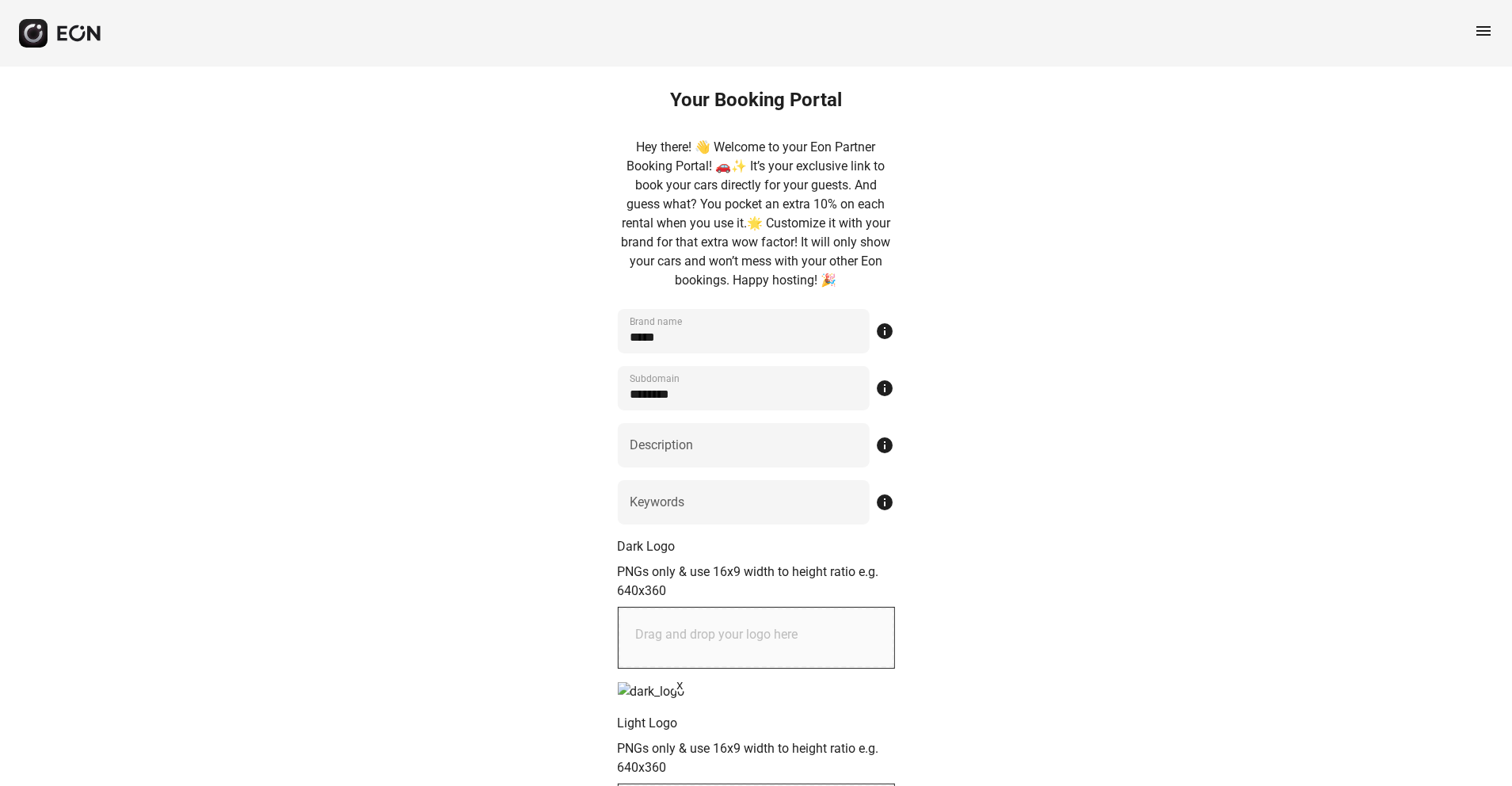
click at [1133, 23] on span "menu" at bounding box center [1483, 31] width 19 height 19
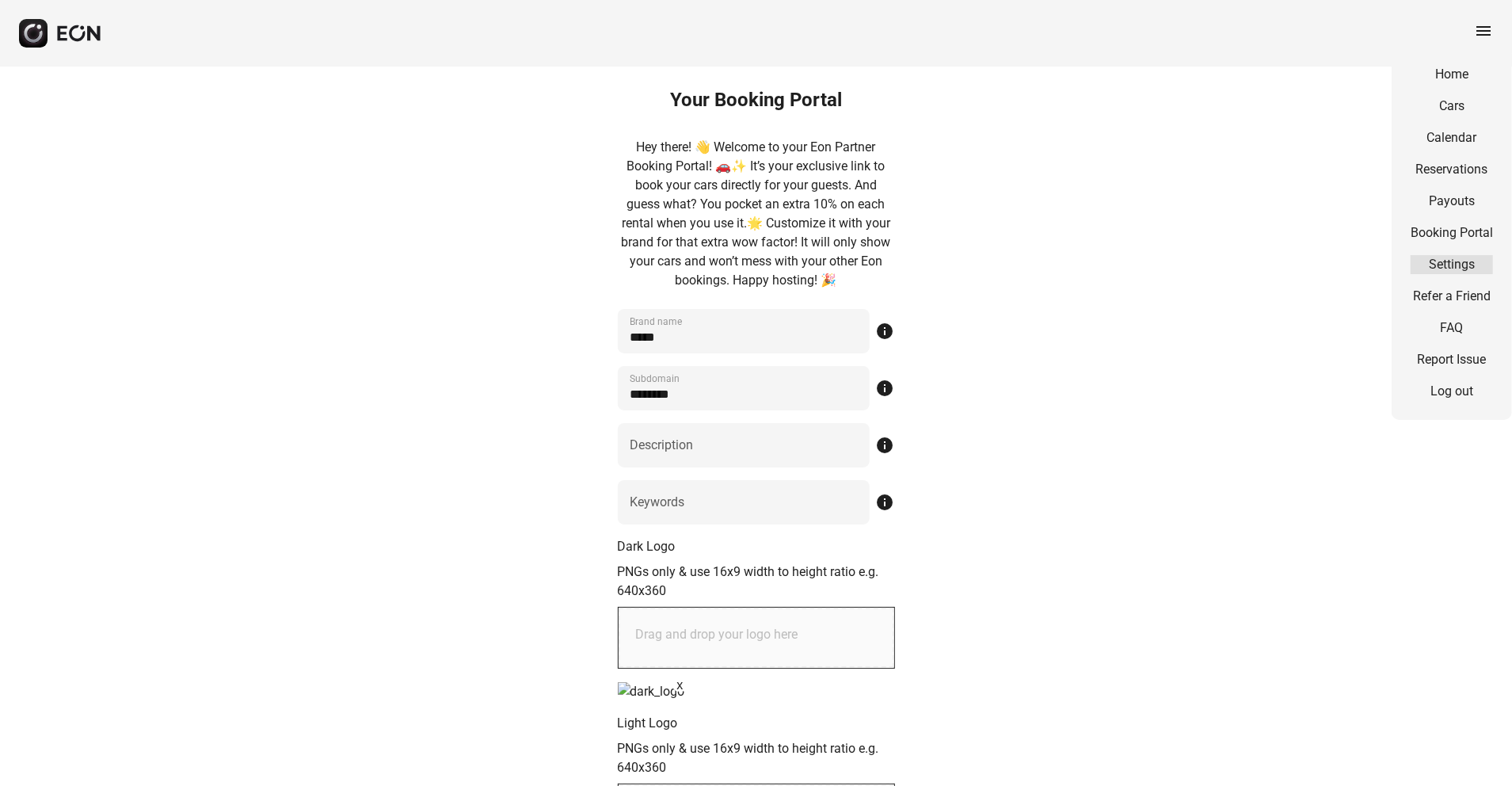
click at [1133, 264] on link "Settings" at bounding box center [1451, 264] width 82 height 19
select select "**"
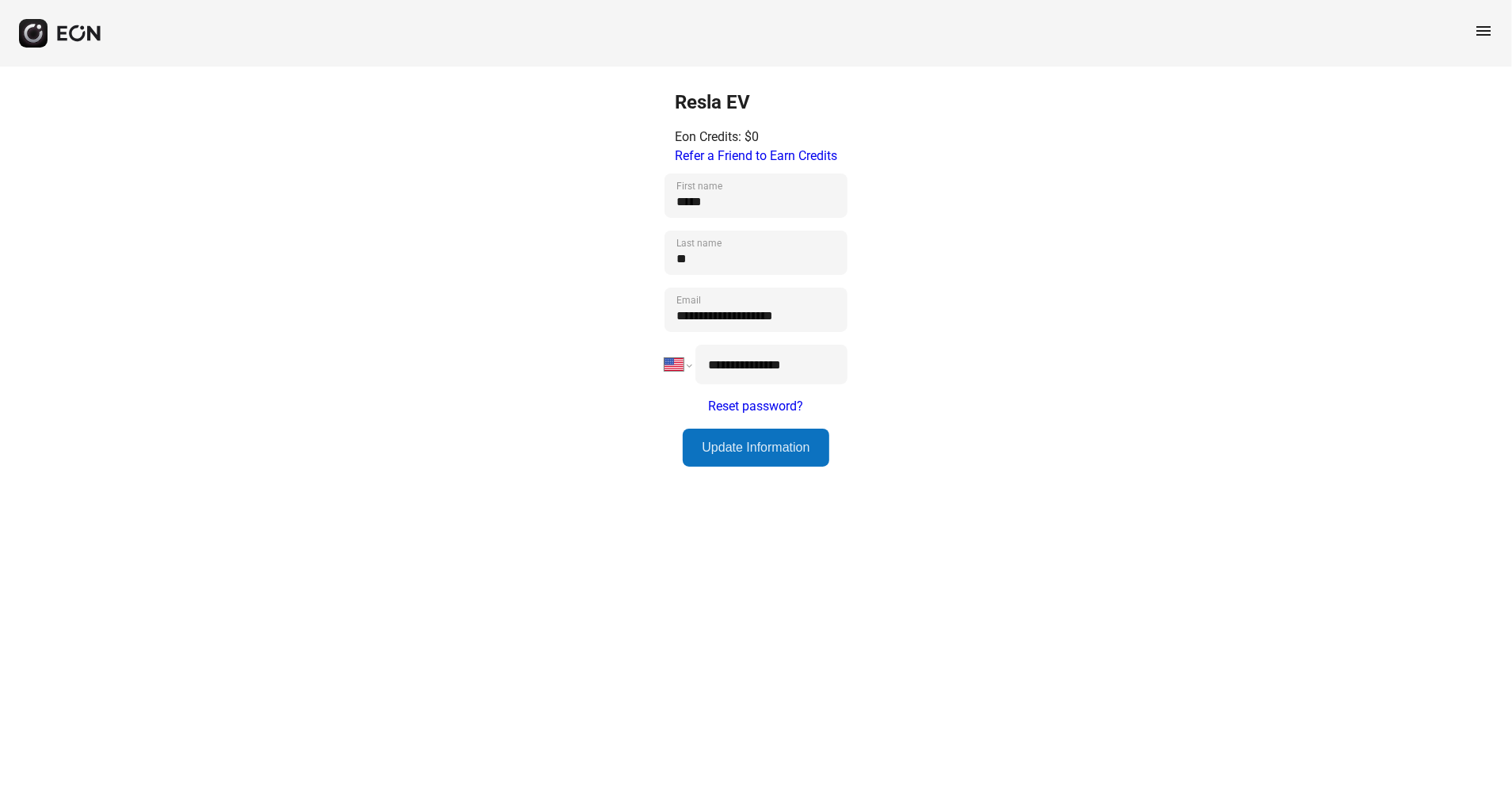
click at [1133, 22] on span "menu" at bounding box center [1483, 31] width 19 height 19
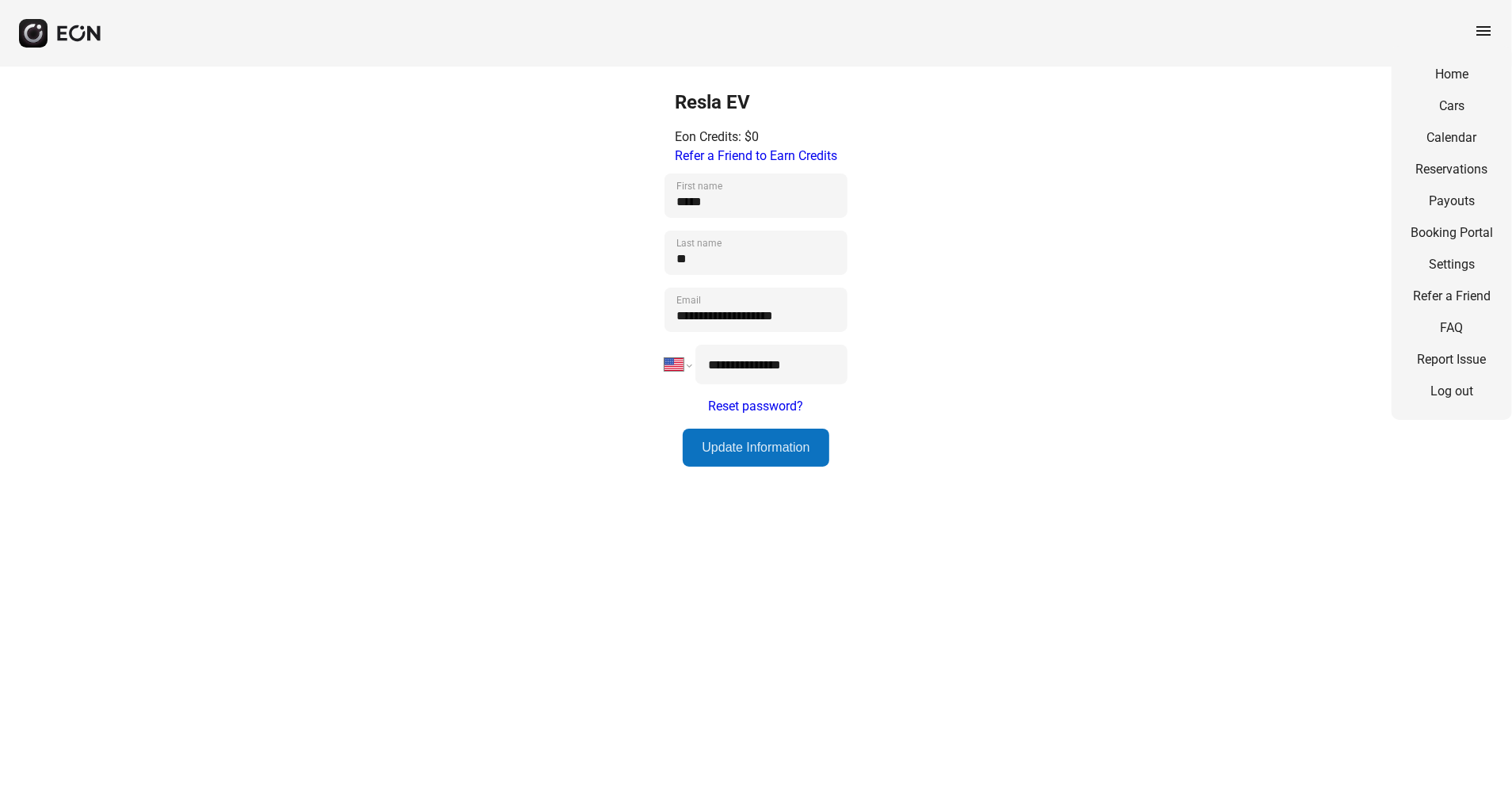
click at [1133, 119] on div "Home Cars Calendar Reservations Payouts Booking Portal Settings Refer a Friend …" at bounding box center [1451, 232] width 120 height 374
click at [1133, 109] on link "Cars" at bounding box center [1451, 106] width 82 height 19
